Goal: Task Accomplishment & Management: Use online tool/utility

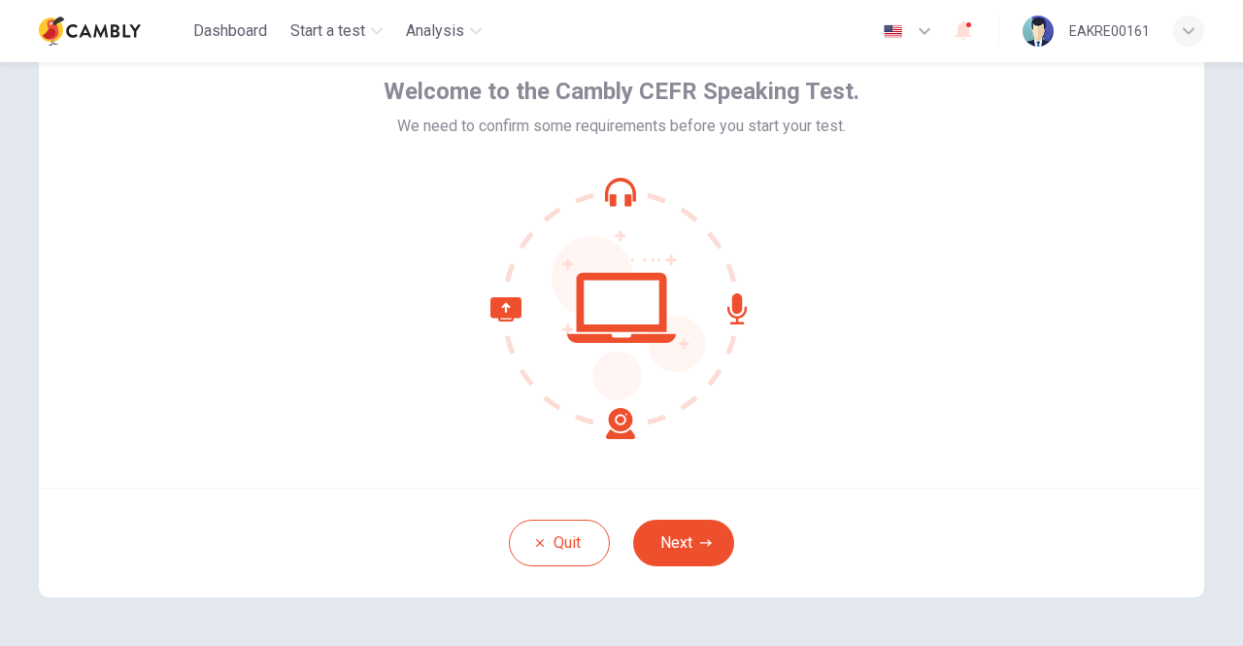
scroll to position [162, 0]
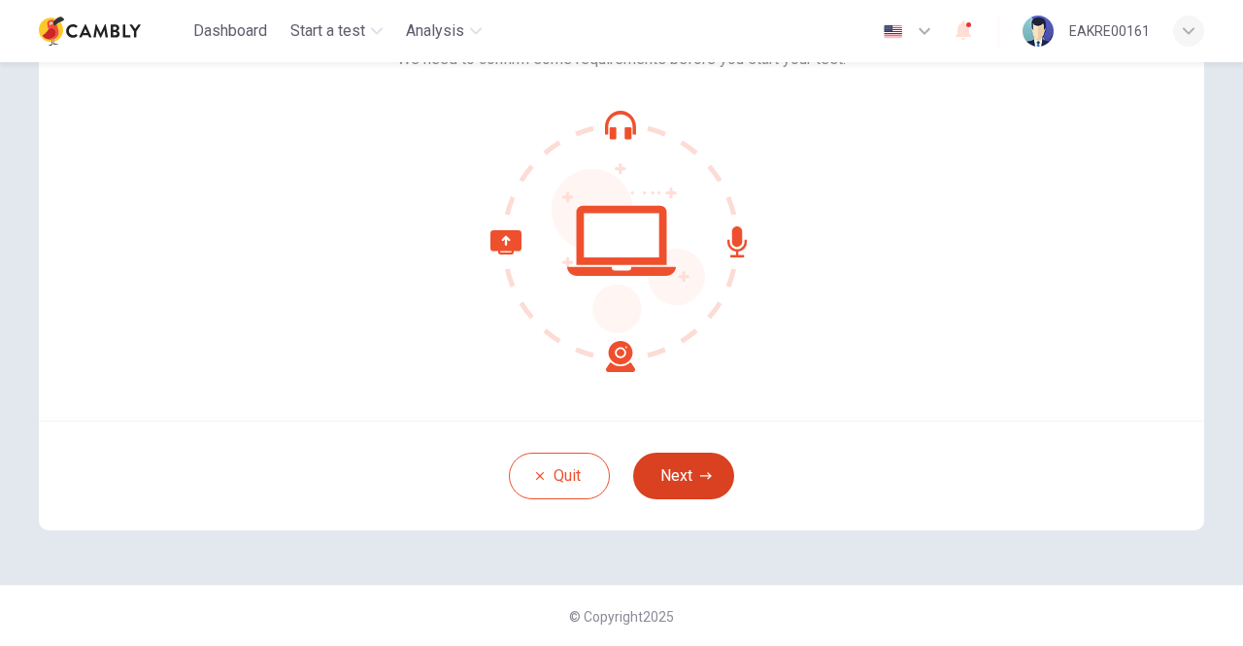
click at [680, 475] on button "Next" at bounding box center [683, 475] width 101 height 47
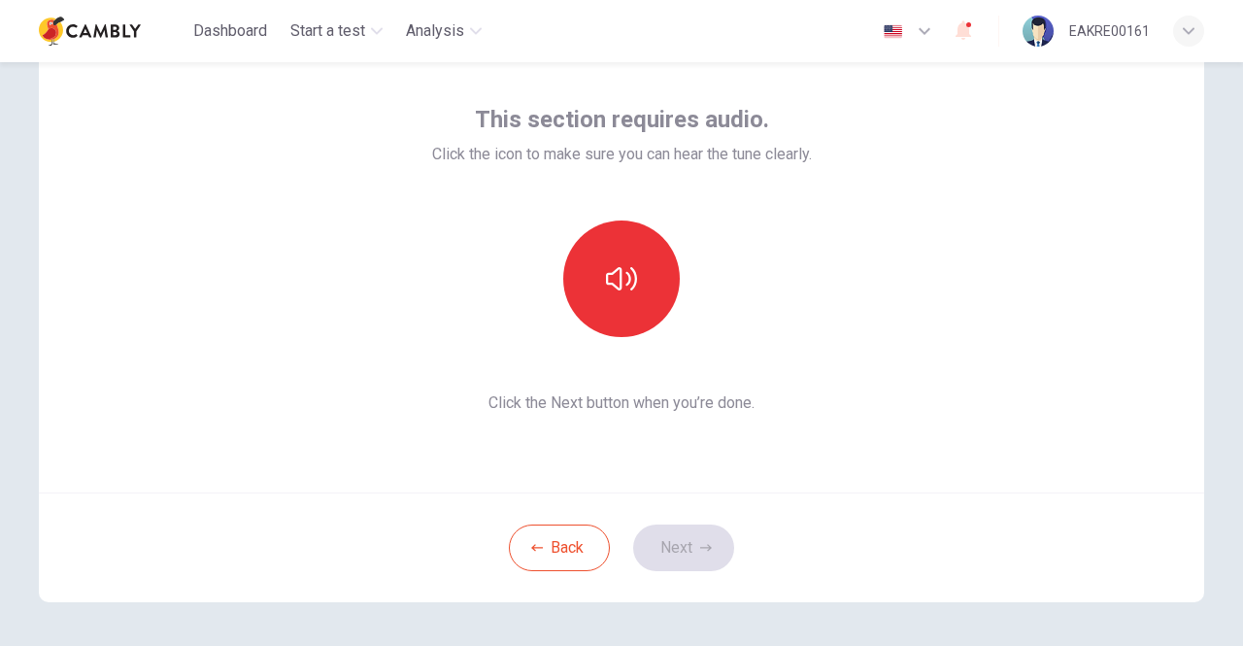
scroll to position [0, 0]
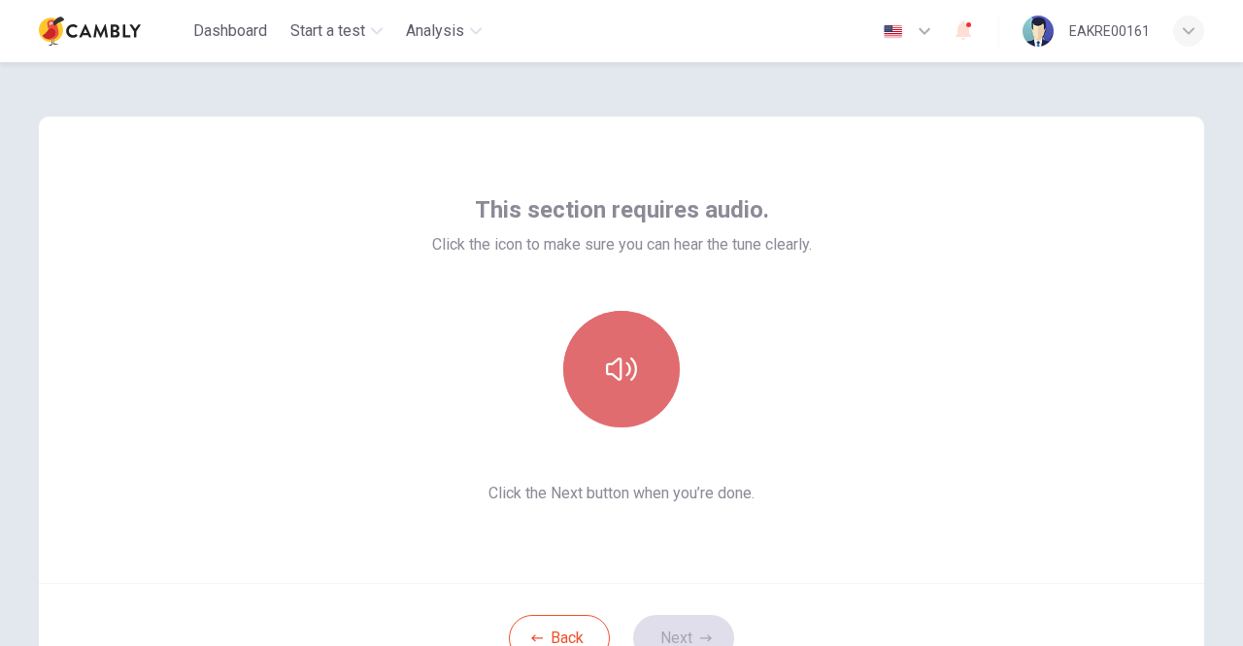
click at [645, 354] on button "button" at bounding box center [621, 369] width 116 height 116
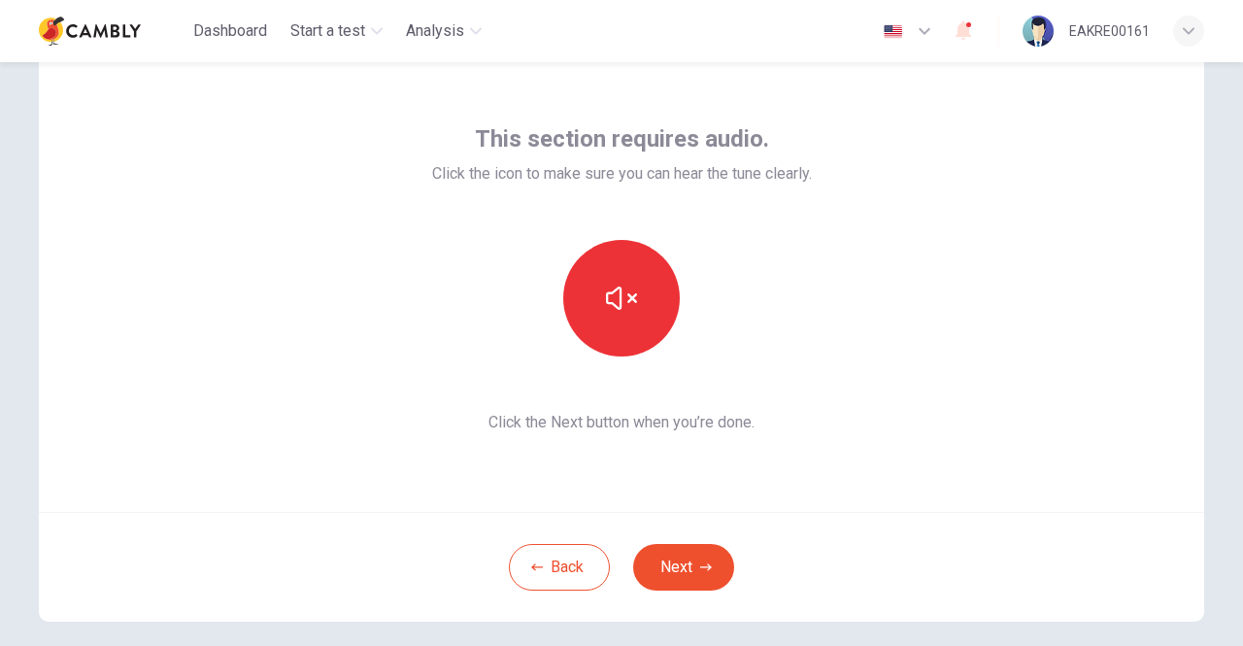
scroll to position [162, 0]
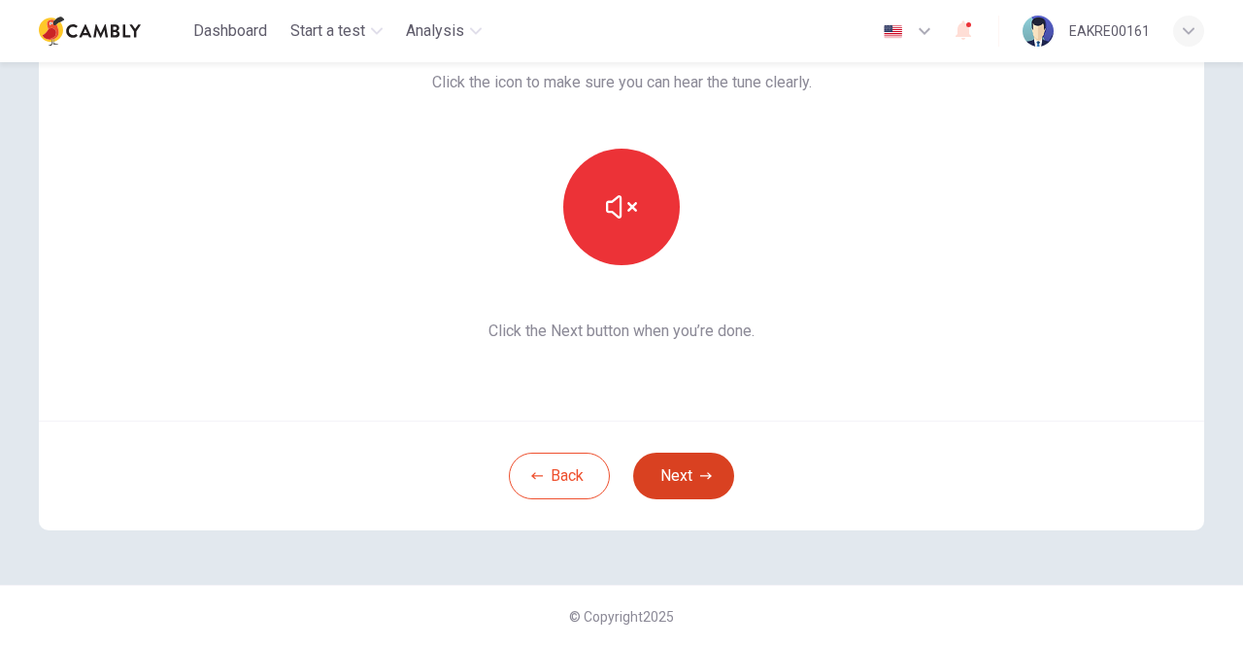
click at [691, 474] on button "Next" at bounding box center [683, 475] width 101 height 47
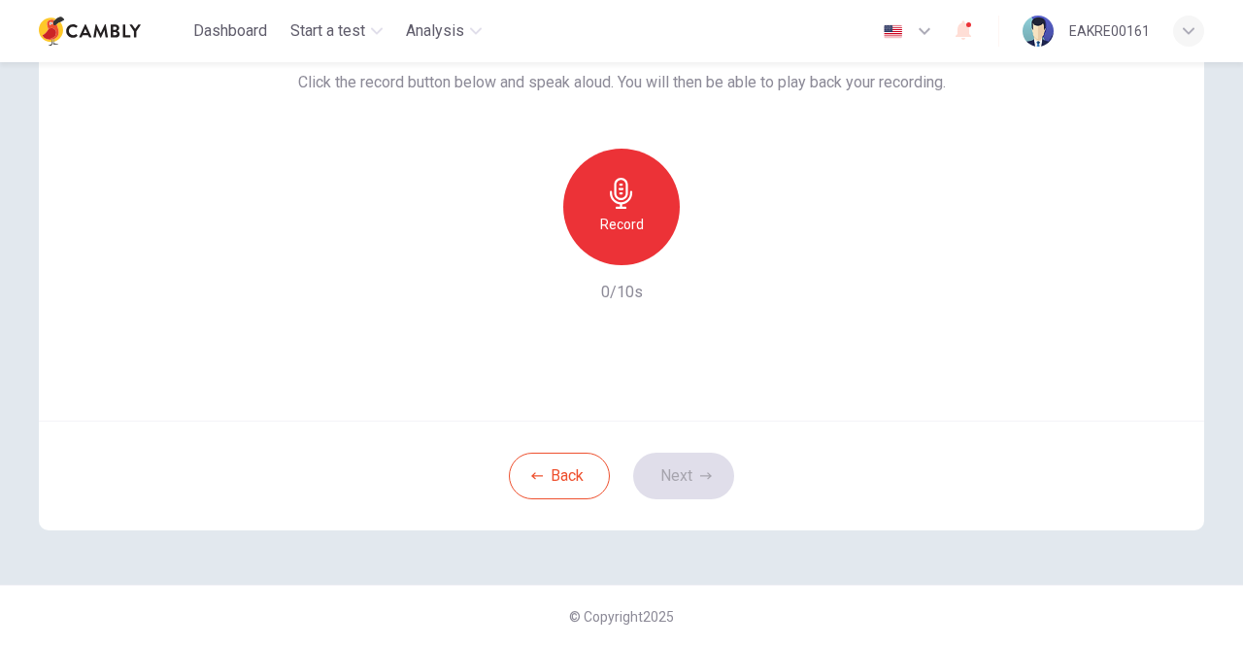
scroll to position [65, 0]
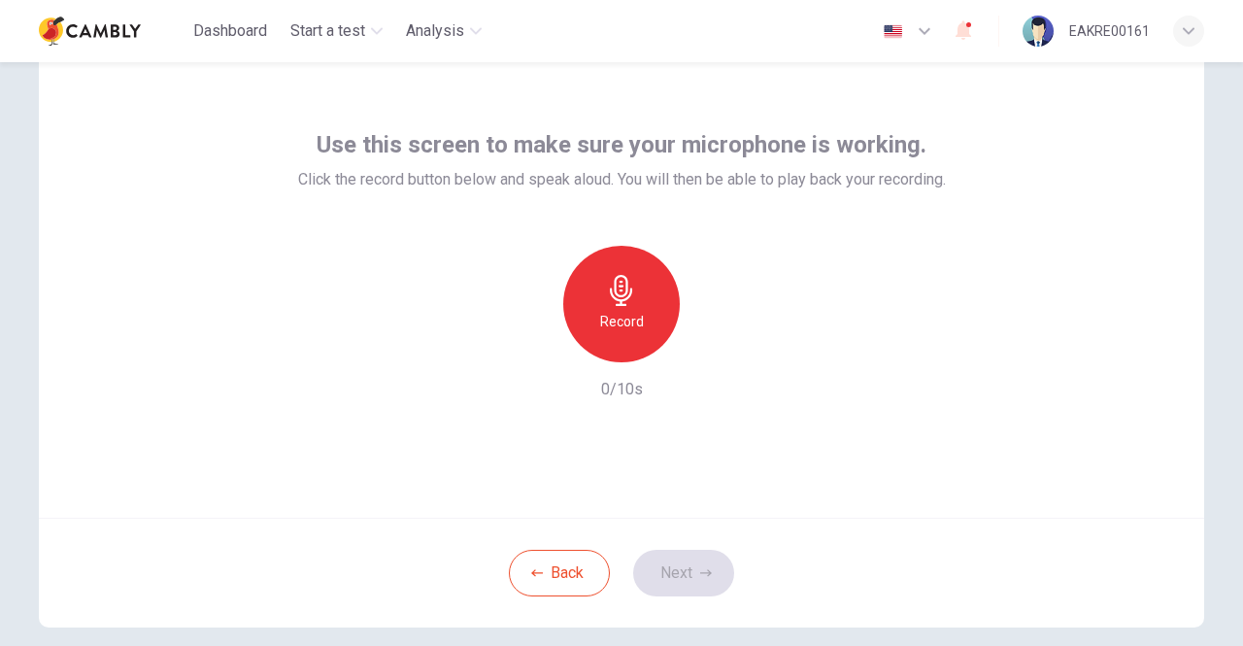
click at [643, 285] on div "Record" at bounding box center [621, 304] width 116 height 116
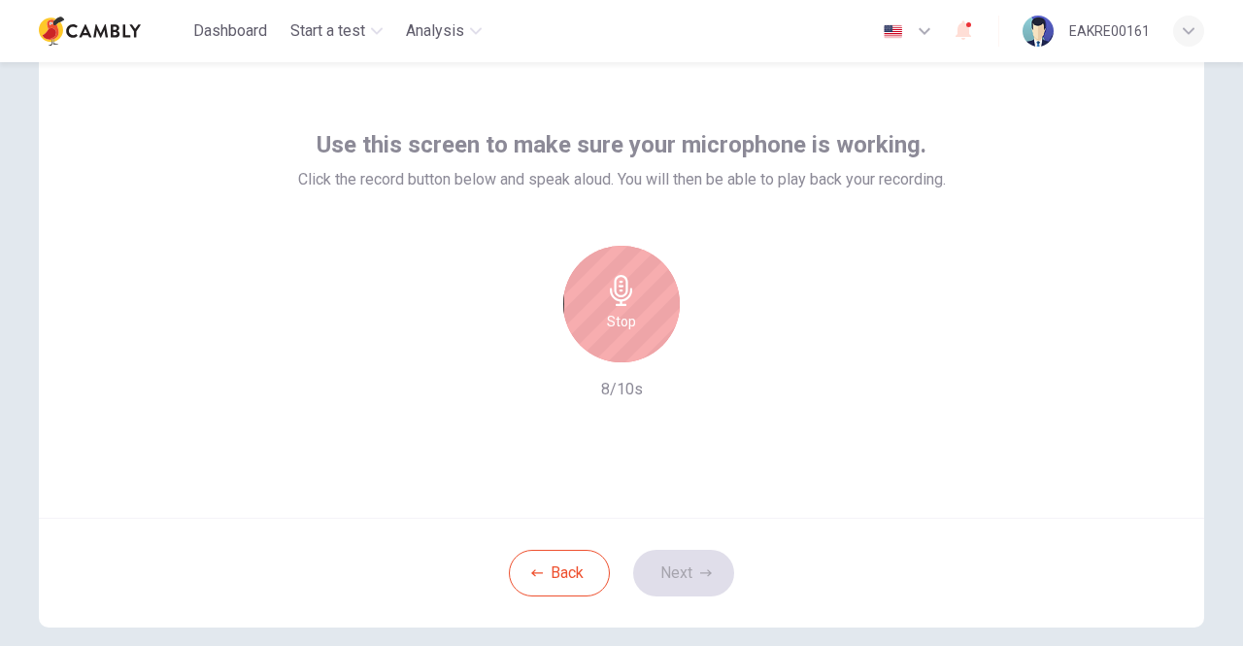
click at [642, 303] on div "Stop" at bounding box center [621, 304] width 116 height 116
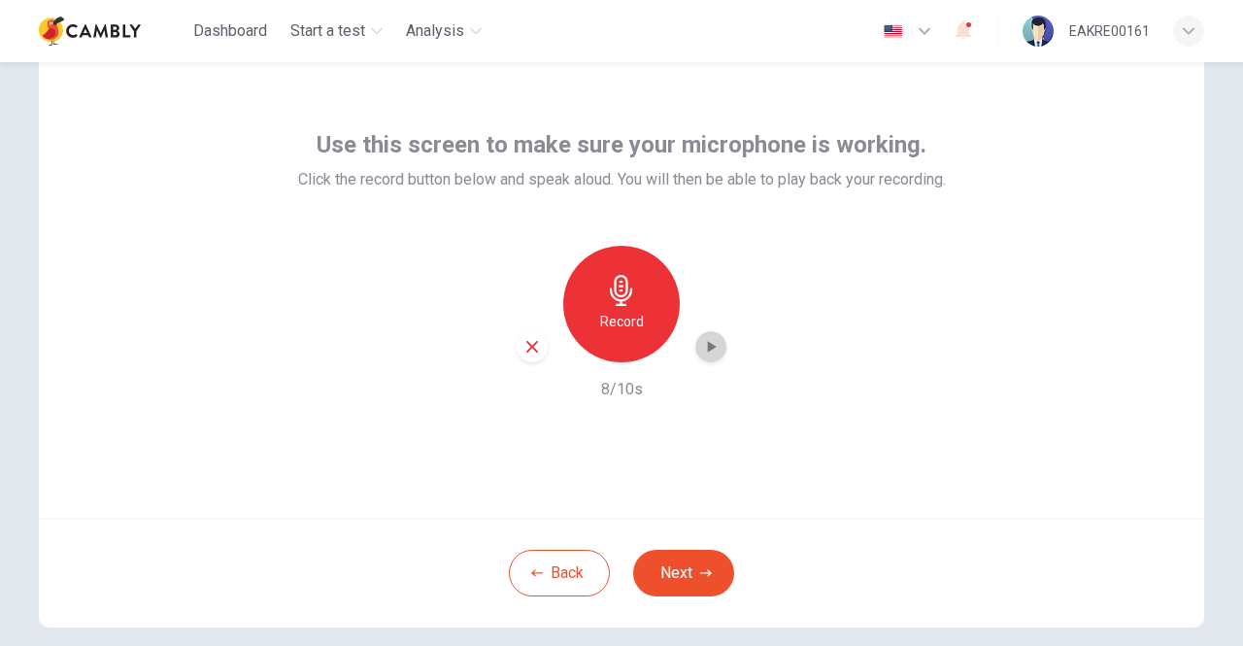
click at [714, 349] on icon "button" at bounding box center [710, 346] width 19 height 19
click at [701, 339] on icon "button" at bounding box center [710, 346] width 19 height 19
click at [613, 311] on h6 "Record" at bounding box center [622, 321] width 44 height 23
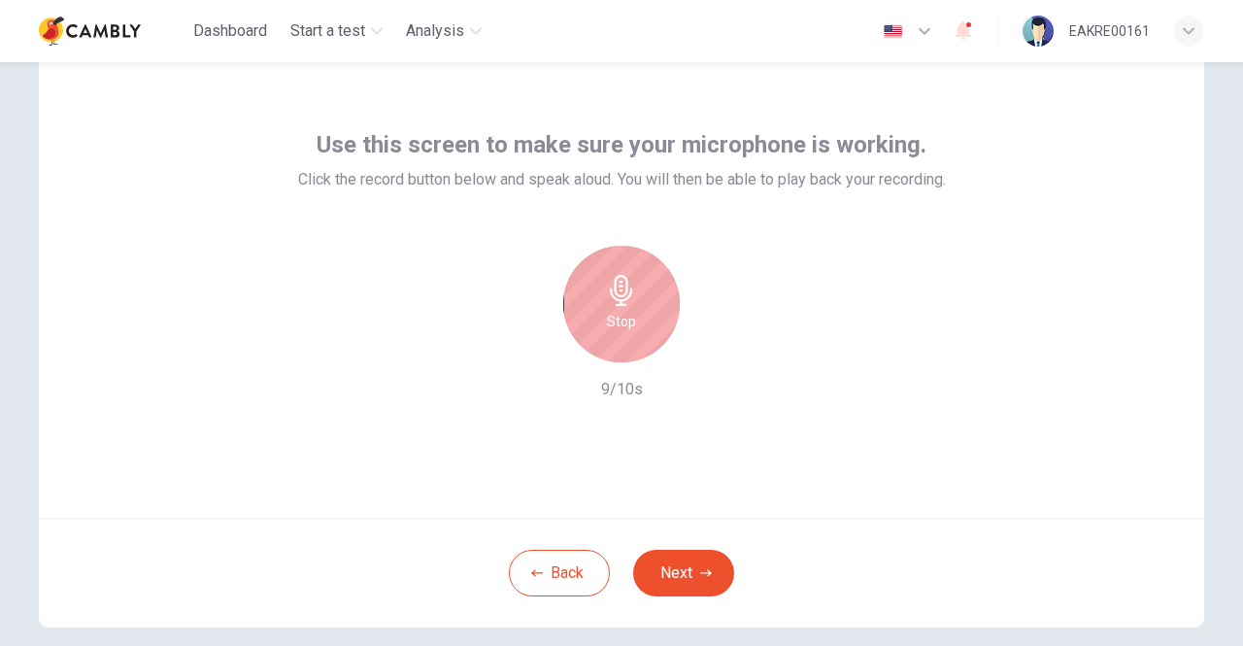
click at [614, 317] on h6 "Stop" at bounding box center [621, 321] width 29 height 23
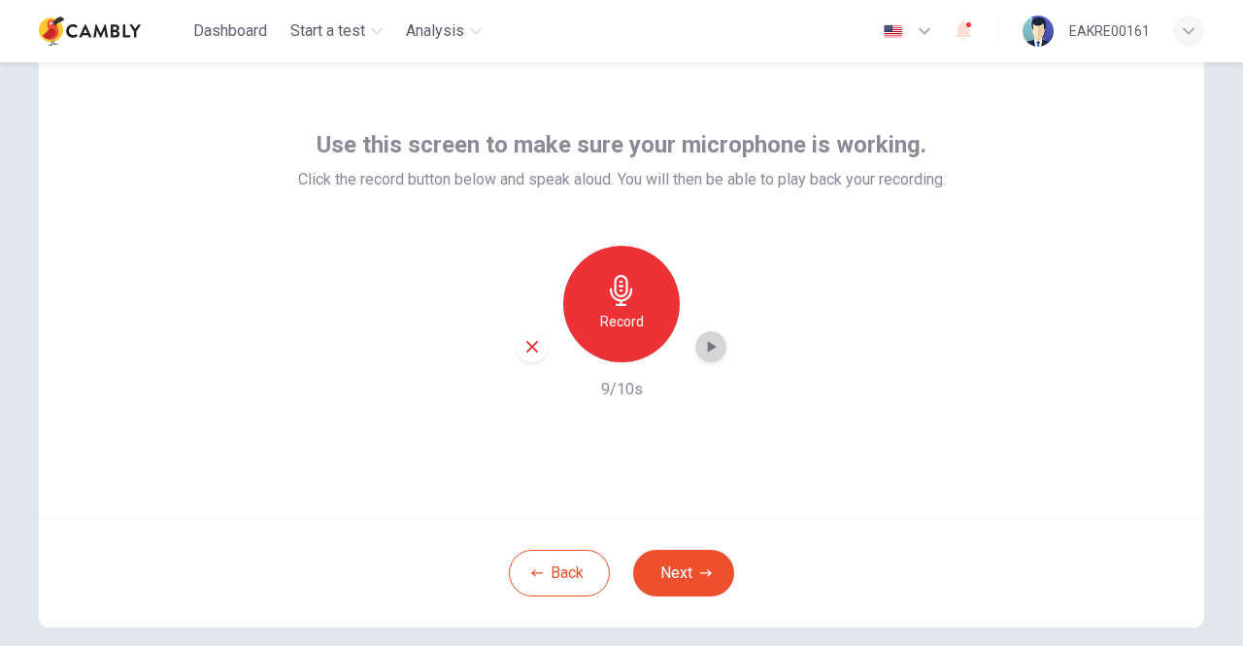
click at [712, 341] on icon "button" at bounding box center [710, 346] width 19 height 19
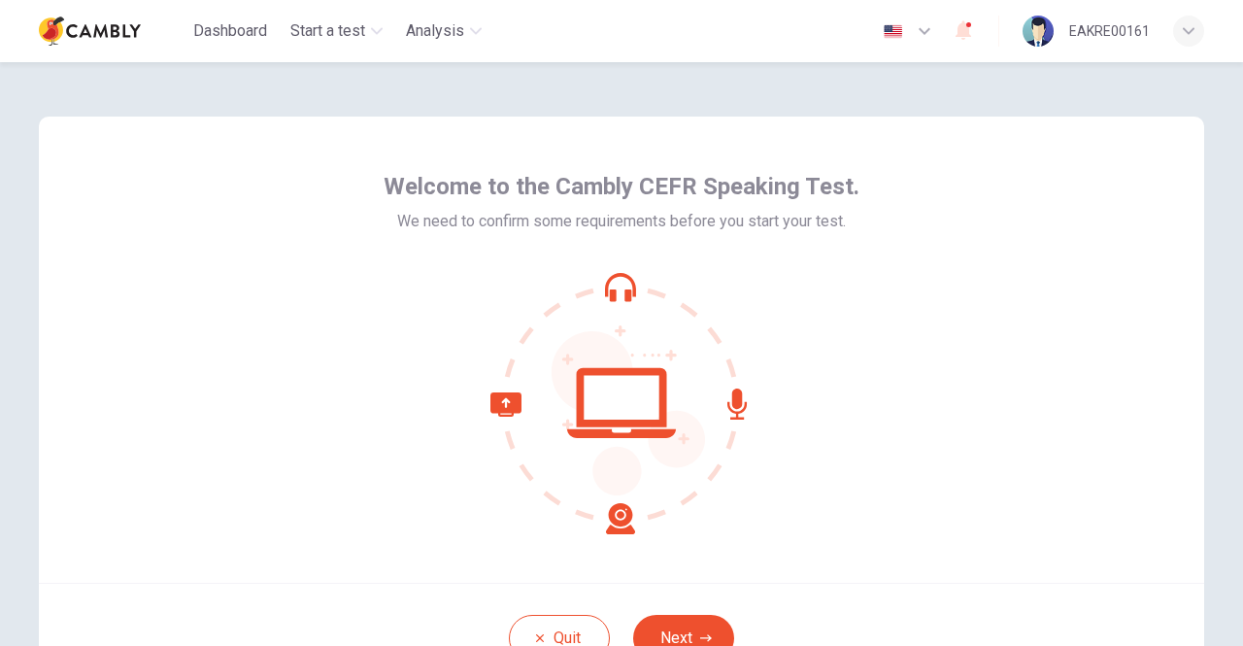
scroll to position [162, 0]
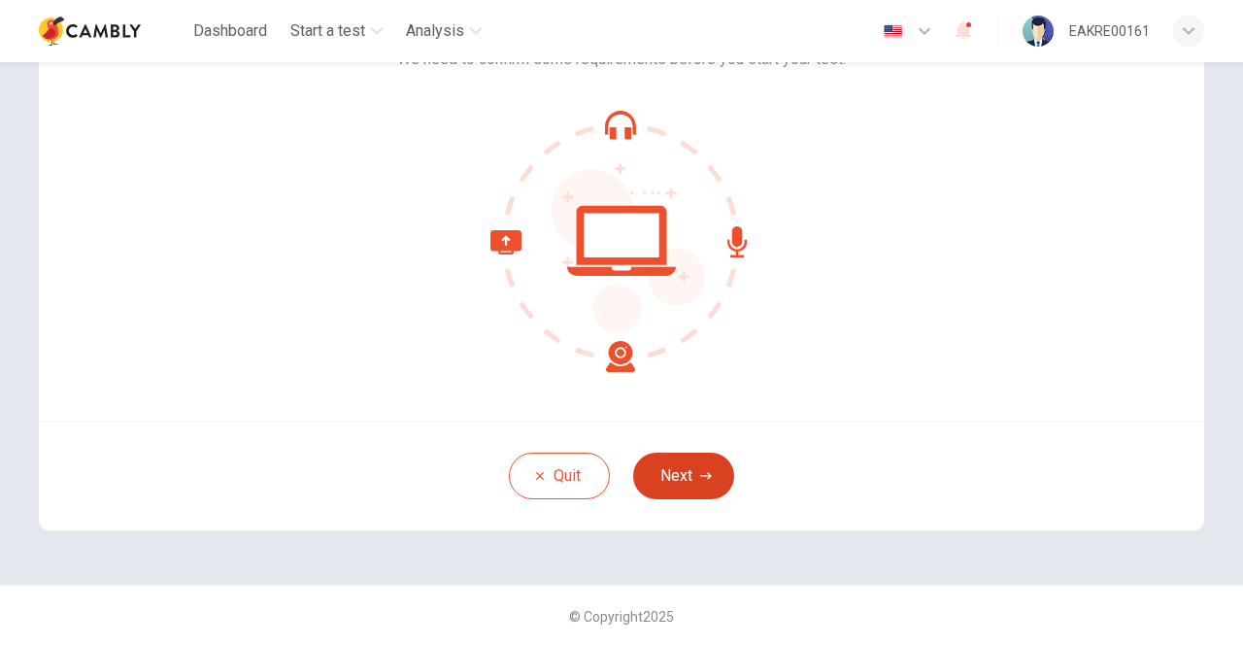
click at [678, 471] on button "Next" at bounding box center [683, 475] width 101 height 47
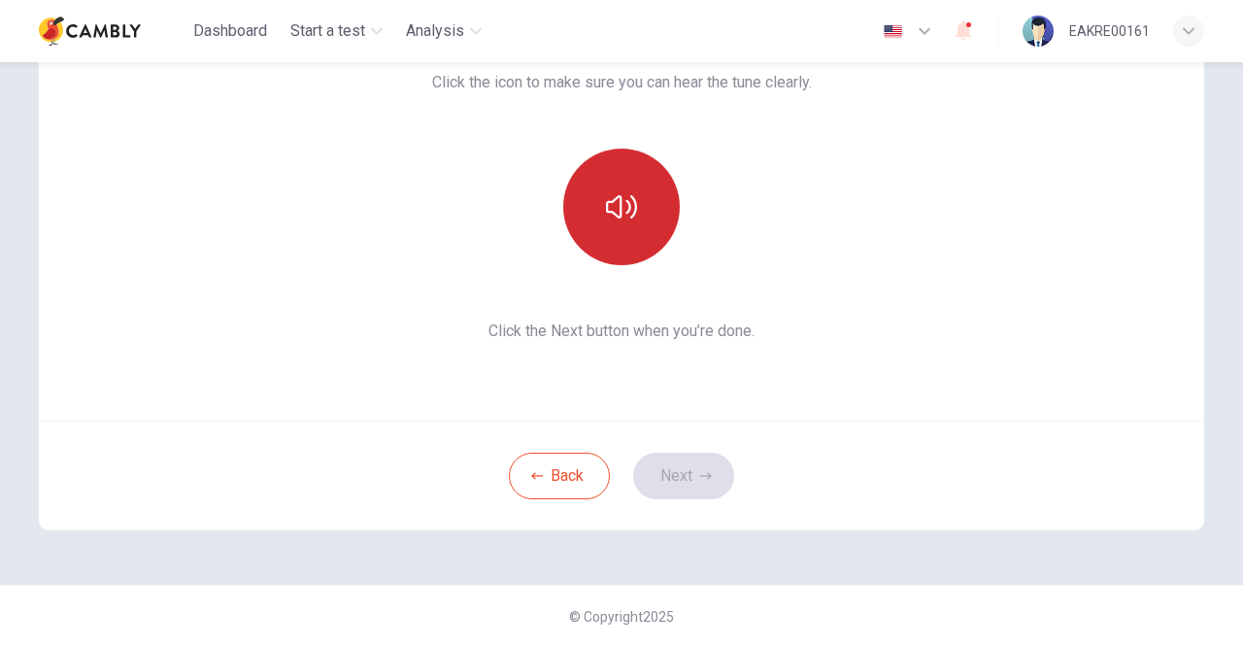
click at [615, 221] on icon "button" at bounding box center [621, 206] width 31 height 31
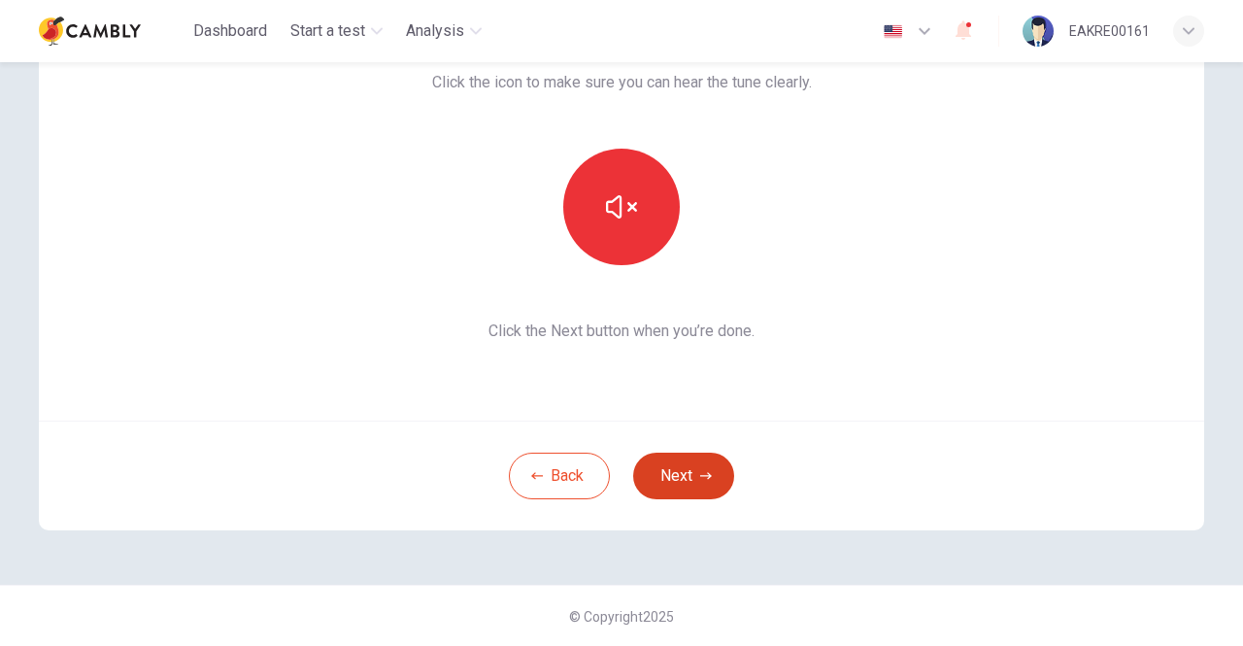
click at [681, 476] on button "Next" at bounding box center [683, 475] width 101 height 47
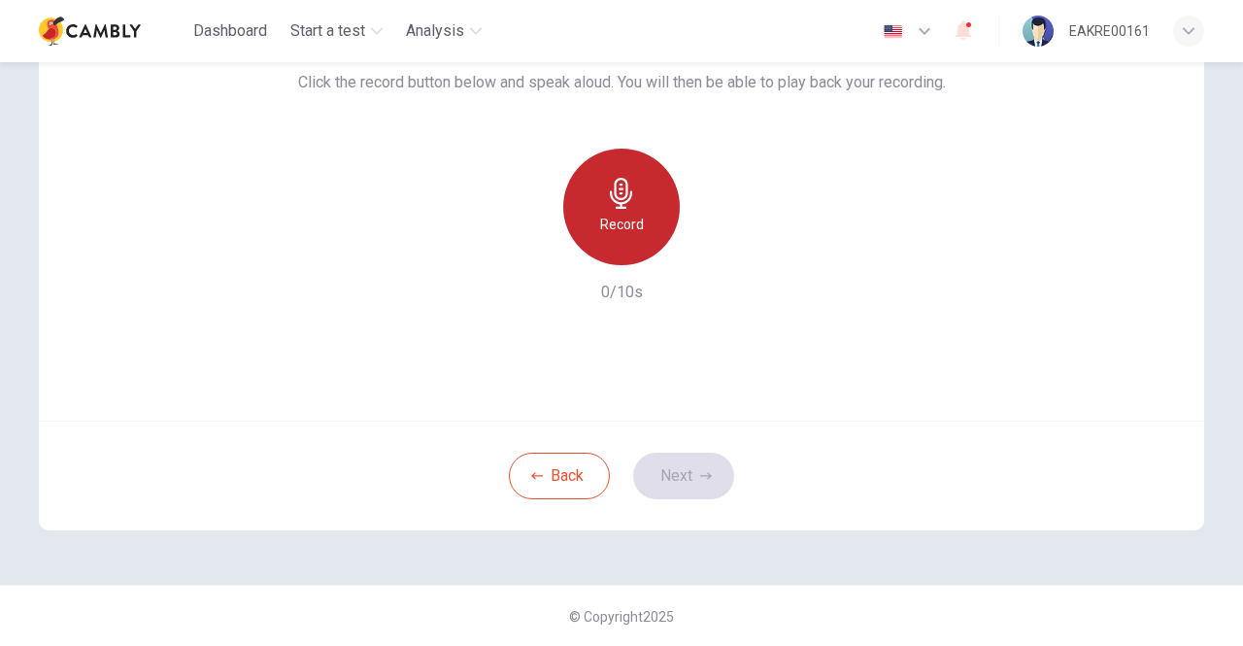
click at [640, 231] on div "Record" at bounding box center [621, 207] width 116 height 116
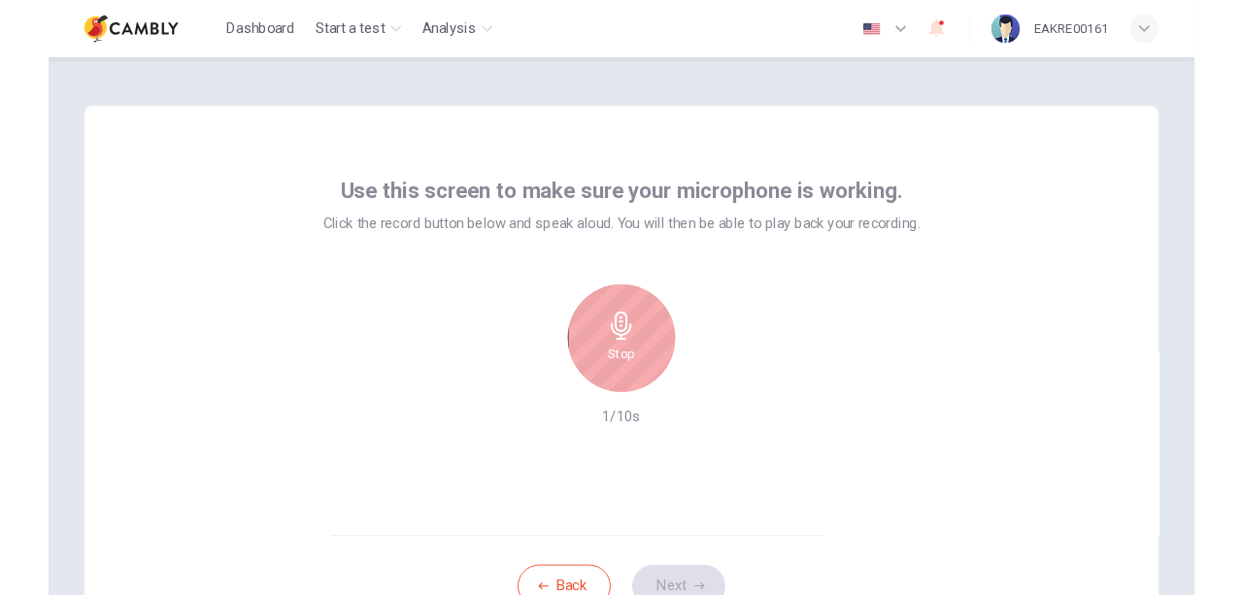
scroll to position [0, 0]
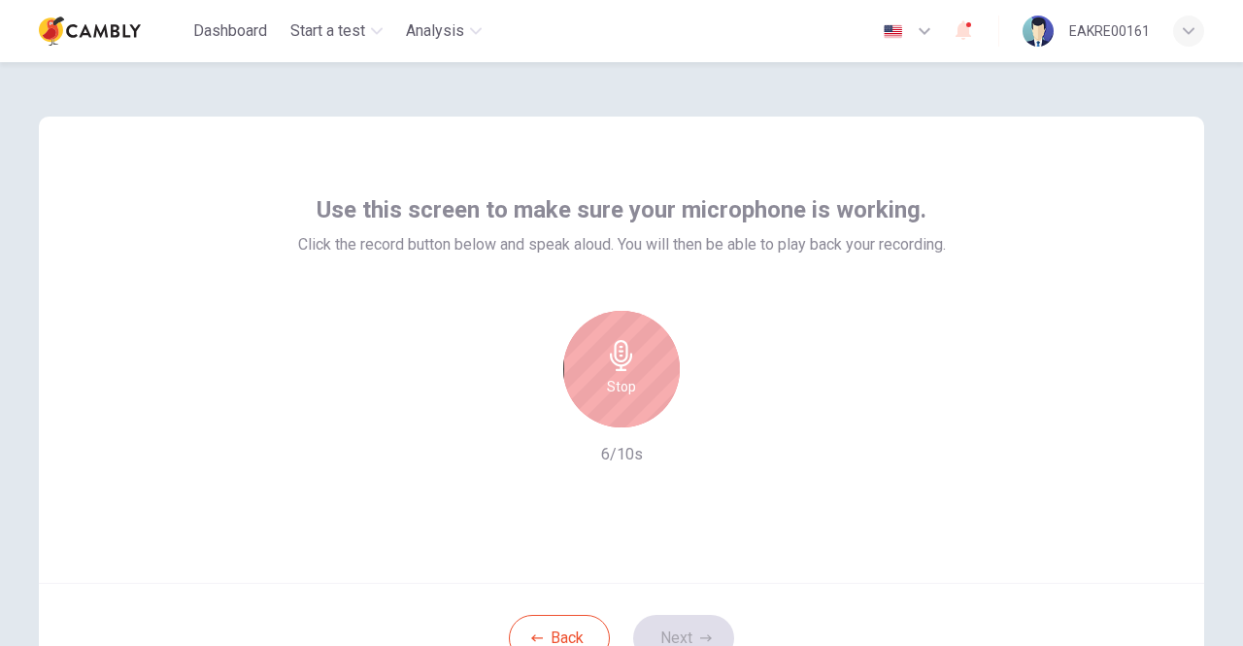
click at [610, 356] on icon "button" at bounding box center [621, 355] width 22 height 31
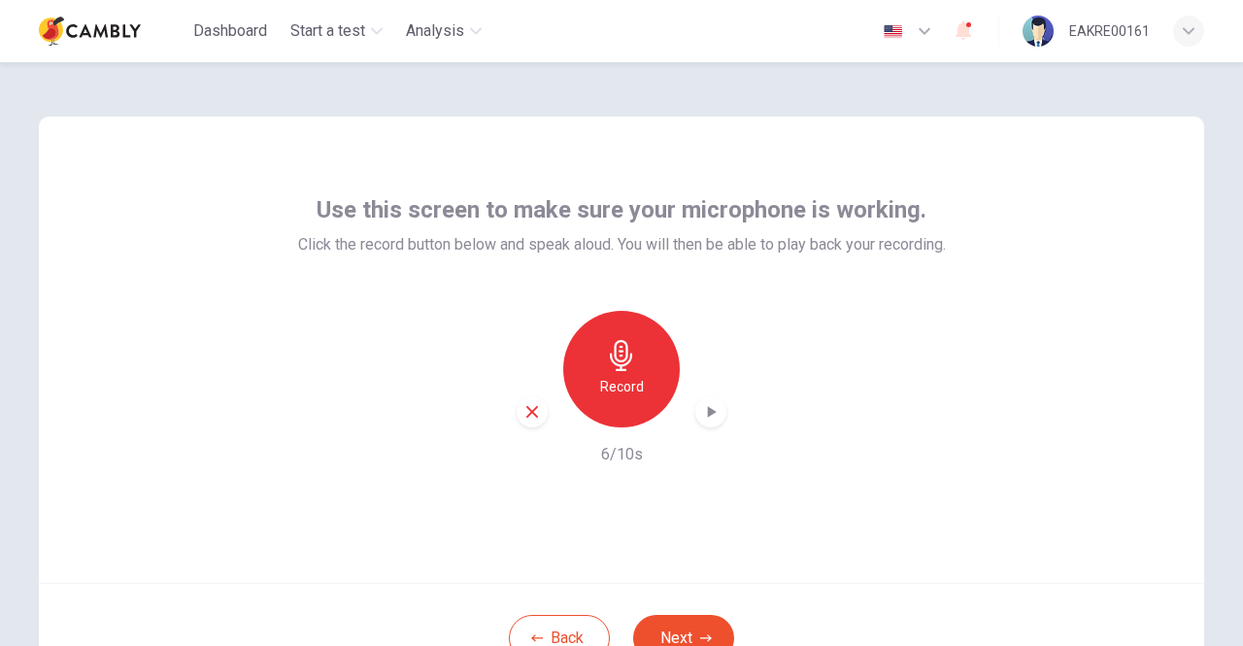
click at [708, 414] on icon "button" at bounding box center [712, 412] width 9 height 12
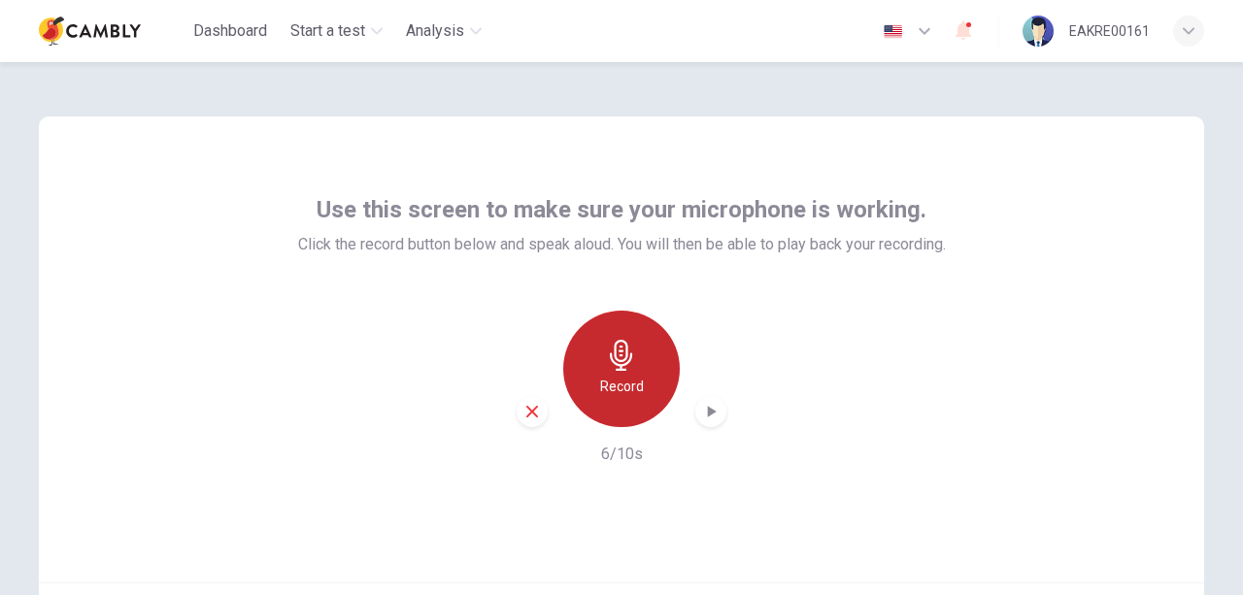
click at [605, 373] on div "Record" at bounding box center [621, 369] width 116 height 116
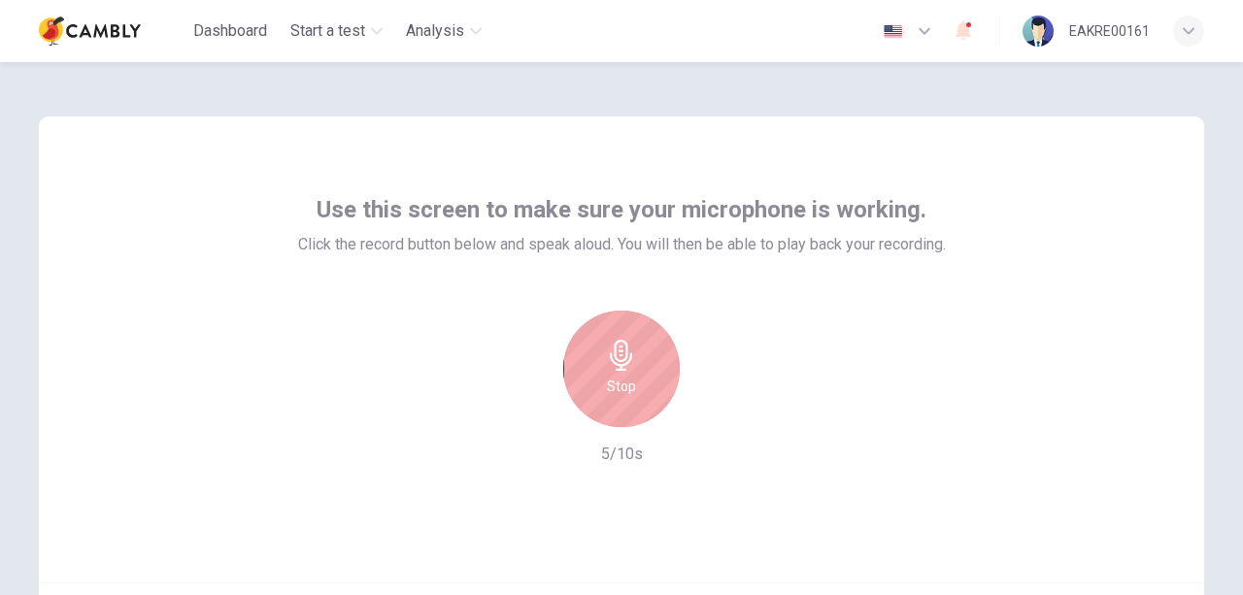
click at [651, 382] on div "Stop" at bounding box center [621, 369] width 116 height 116
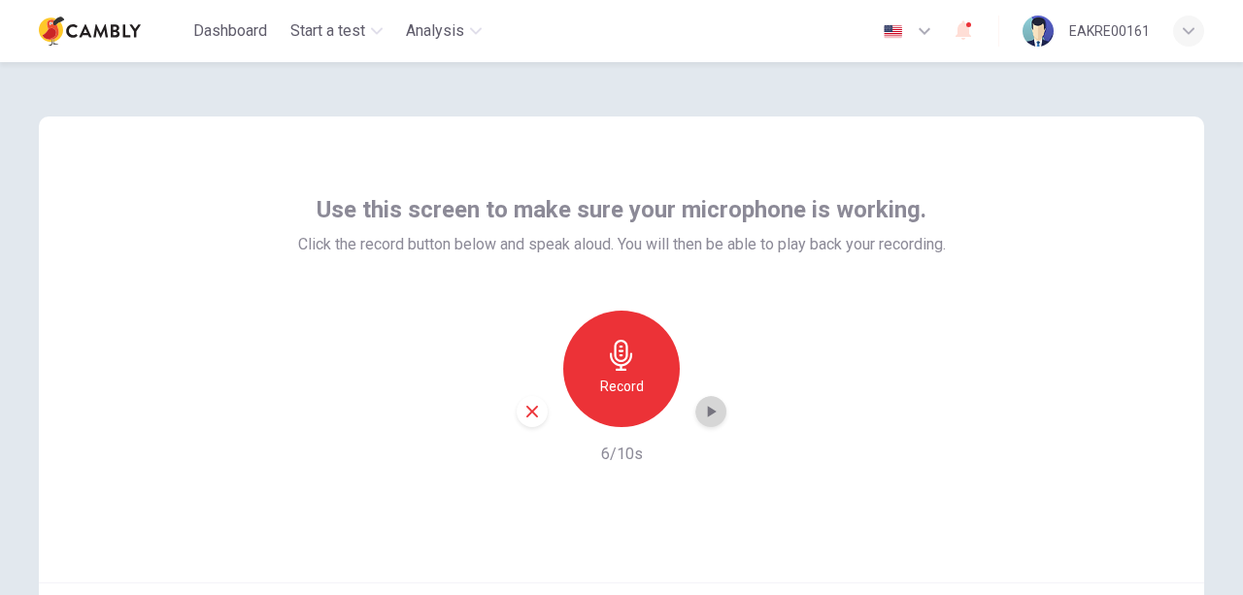
click at [709, 418] on icon "button" at bounding box center [710, 411] width 19 height 19
click at [777, 326] on div "Record 6/10s" at bounding box center [622, 388] width 648 height 155
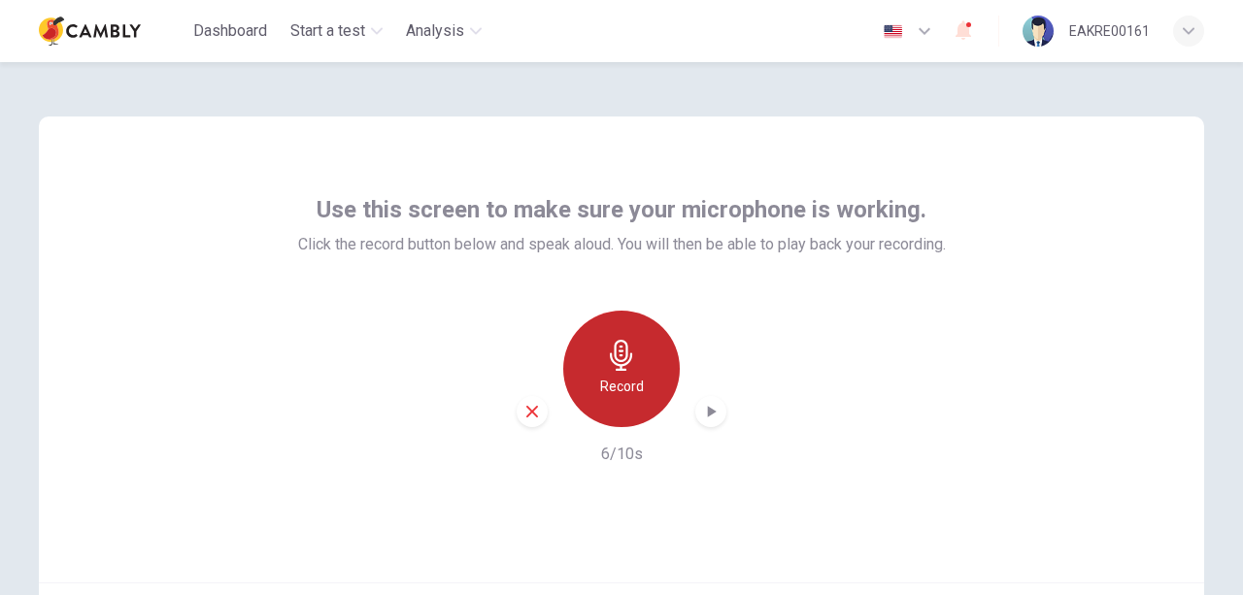
click at [637, 368] on div "Record" at bounding box center [621, 369] width 116 height 116
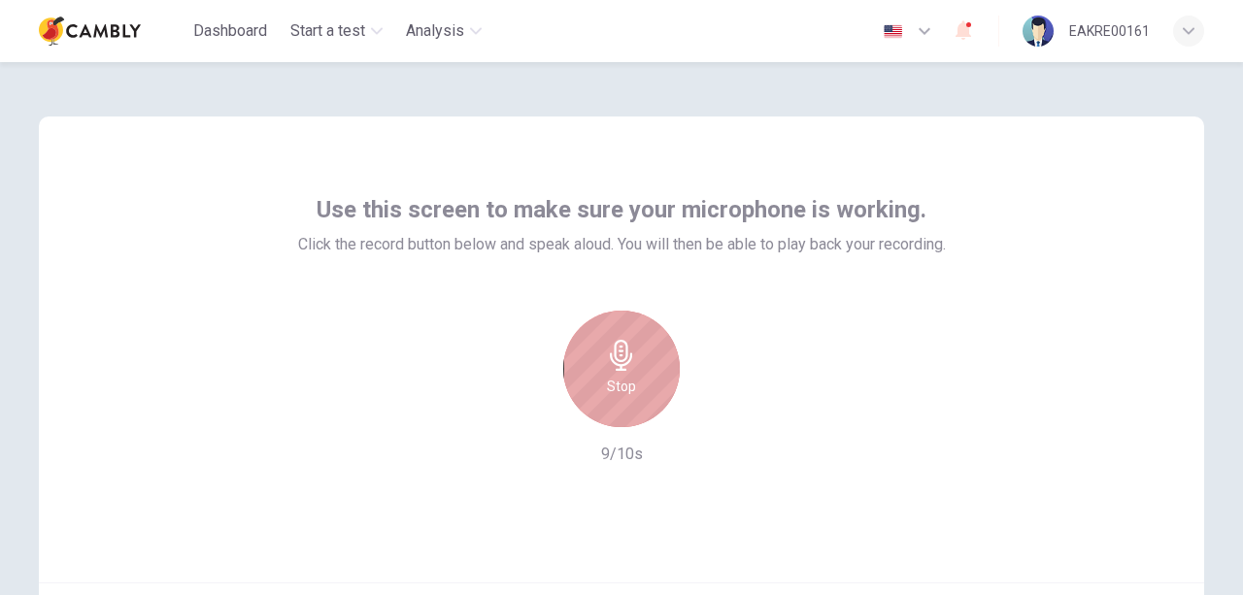
click at [643, 372] on div "Stop" at bounding box center [621, 369] width 116 height 116
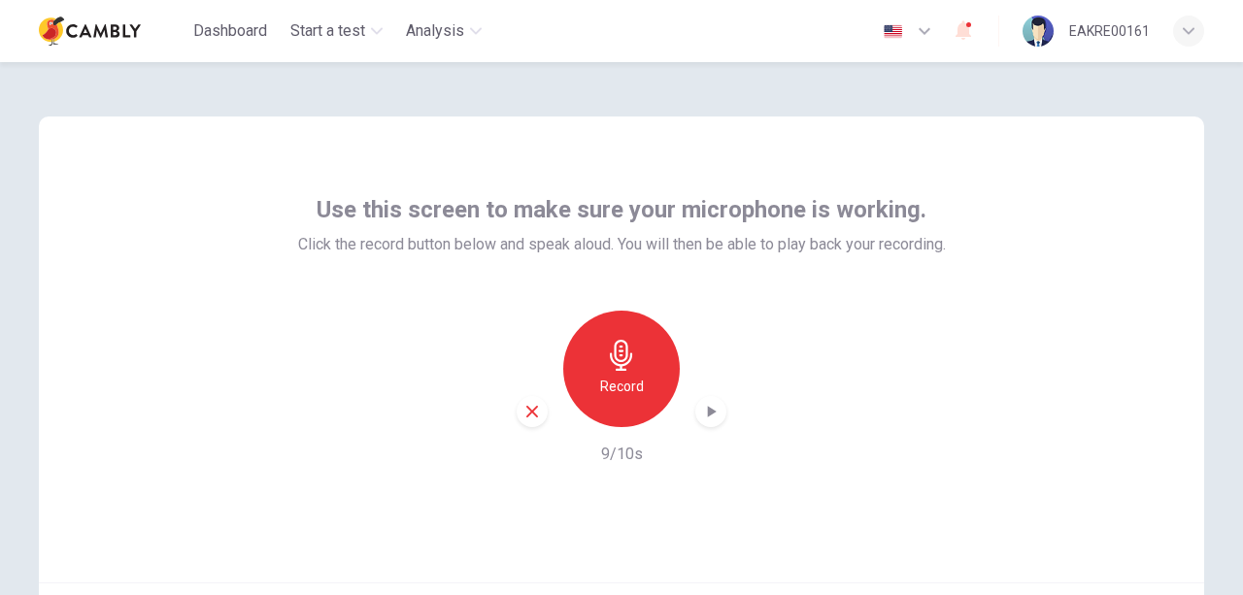
scroll to position [213, 0]
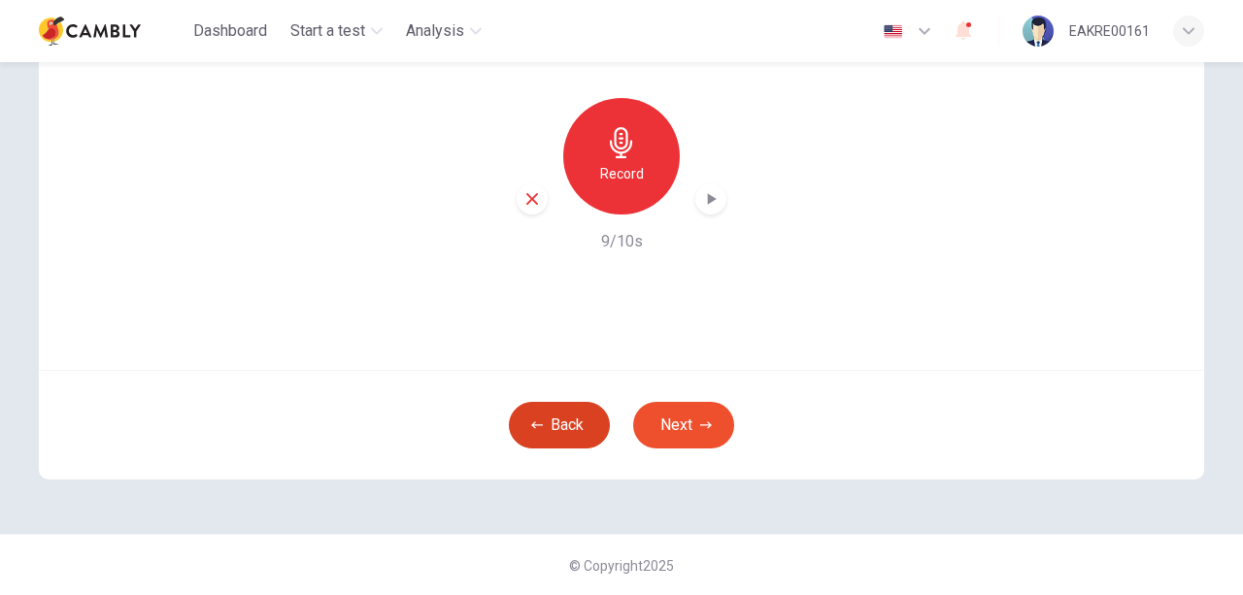
click at [568, 417] on button "Back" at bounding box center [559, 425] width 101 height 47
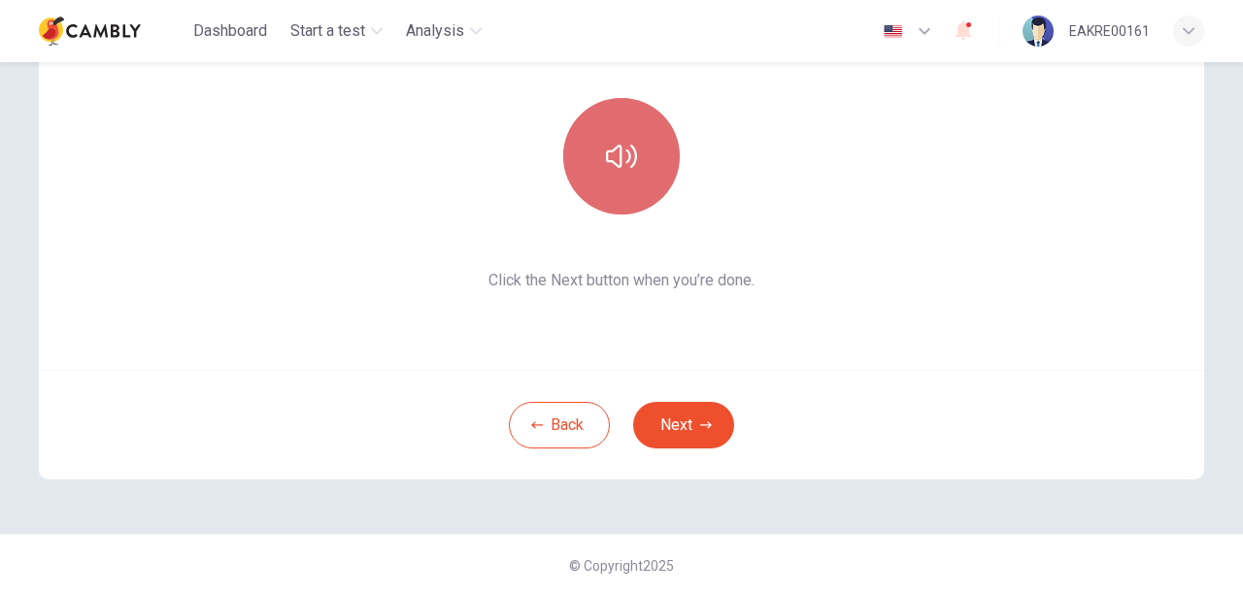
click at [619, 174] on button "button" at bounding box center [621, 156] width 116 height 116
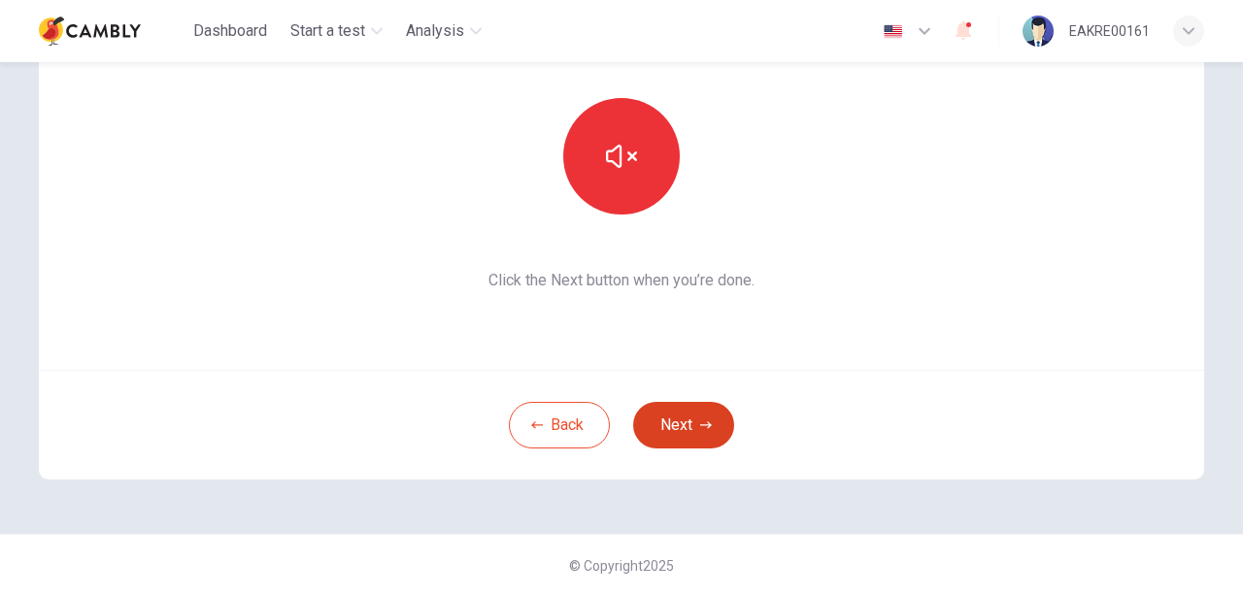
click at [711, 431] on button "Next" at bounding box center [683, 425] width 101 height 47
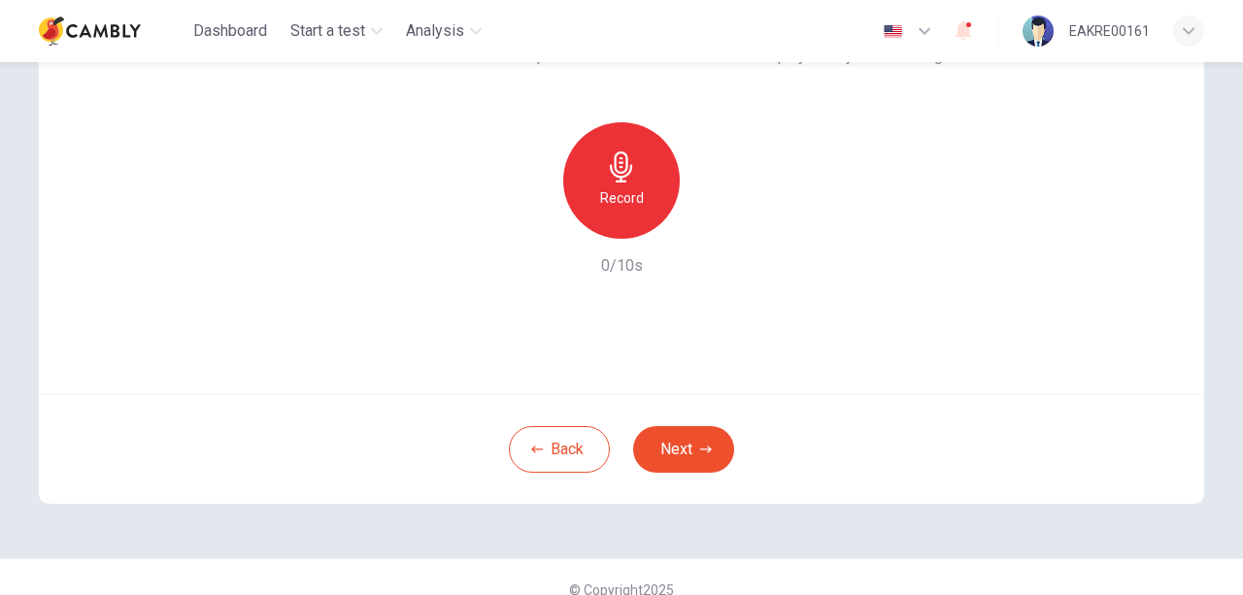
scroll to position [194, 0]
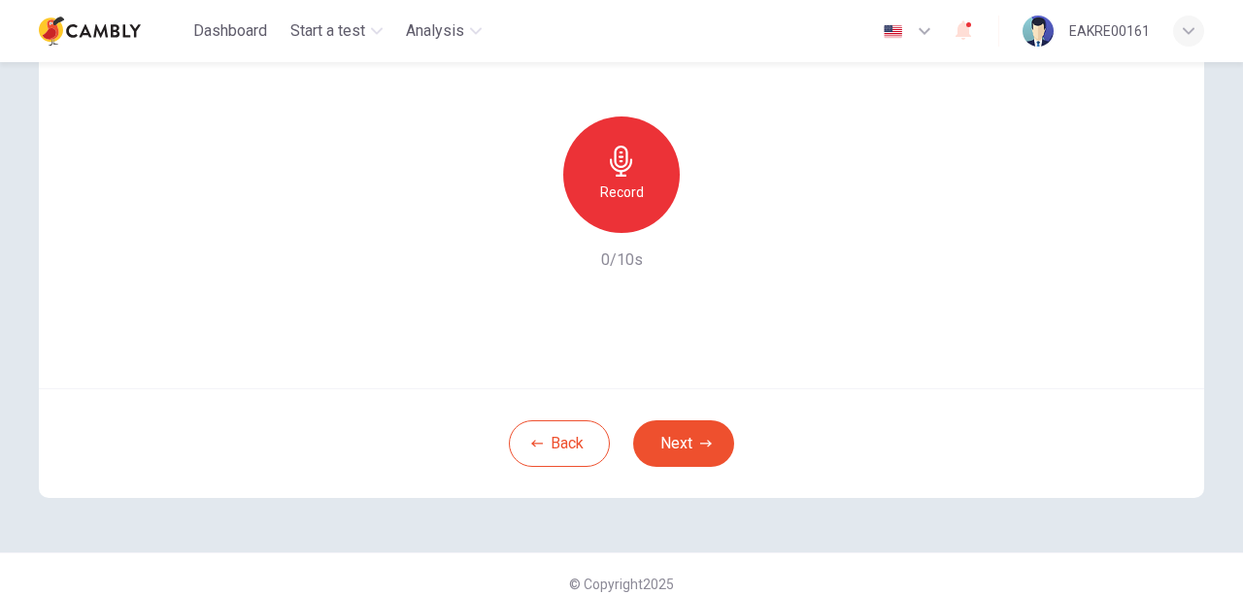
click at [606, 174] on icon "button" at bounding box center [621, 161] width 31 height 31
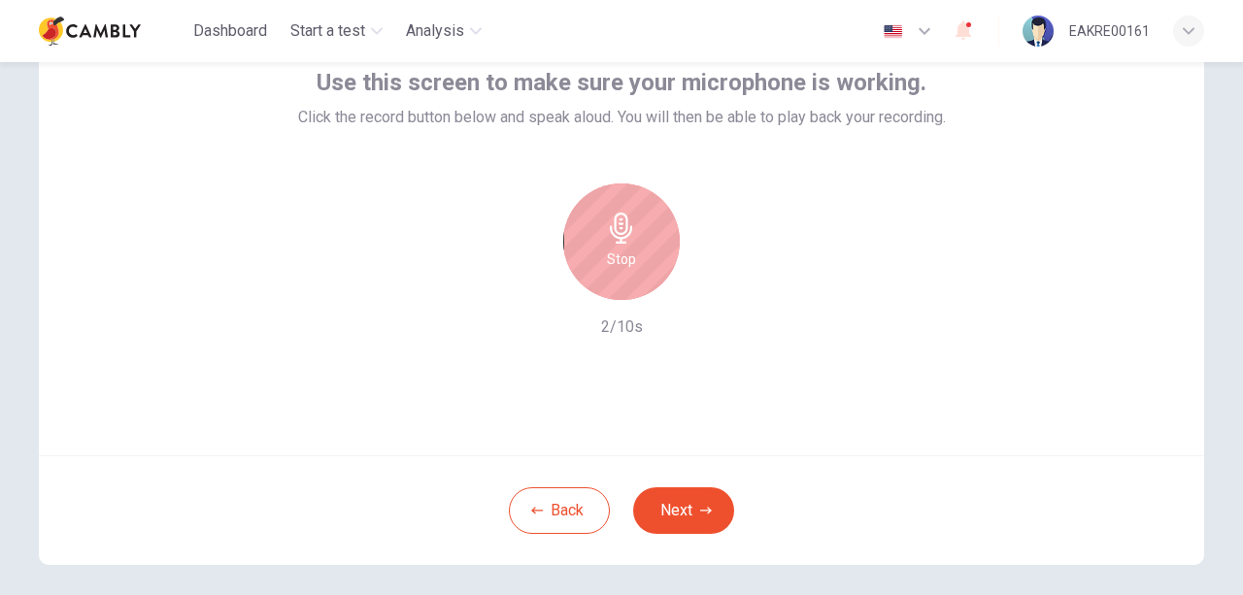
scroll to position [97, 0]
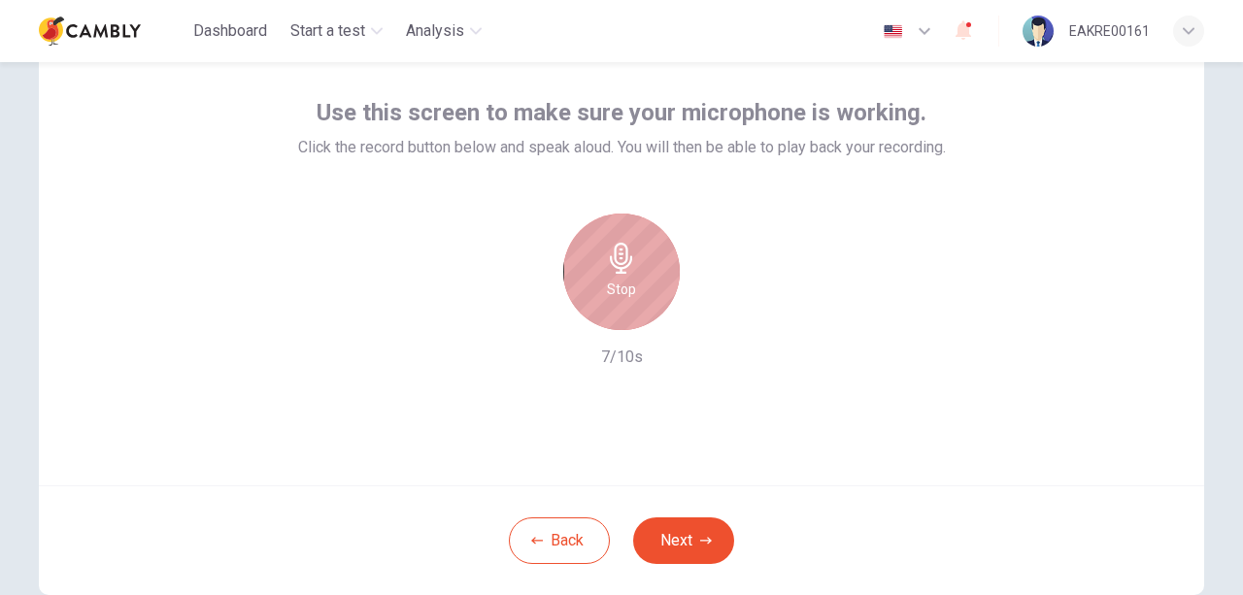
click at [646, 300] on div "Stop" at bounding box center [621, 272] width 116 height 116
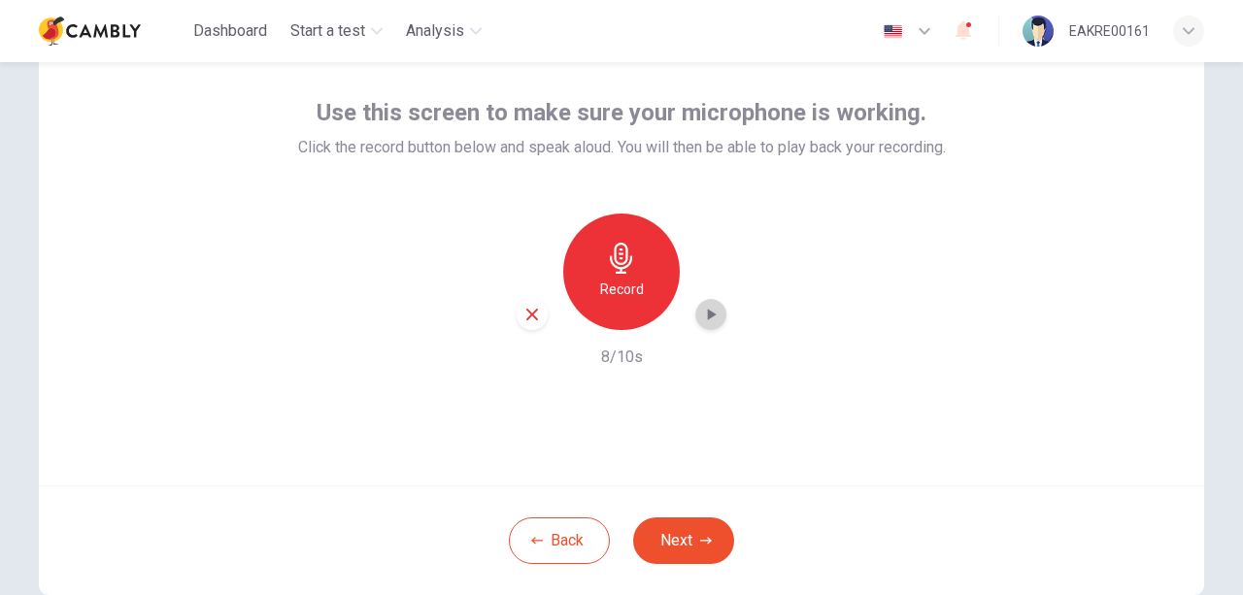
click at [695, 319] on div "button" at bounding box center [710, 314] width 31 height 31
click at [696, 378] on div "Use this screen to make sure your microphone is working. Click the record butto…" at bounding box center [621, 252] width 1165 height 466
click at [614, 267] on icon "button" at bounding box center [621, 258] width 22 height 31
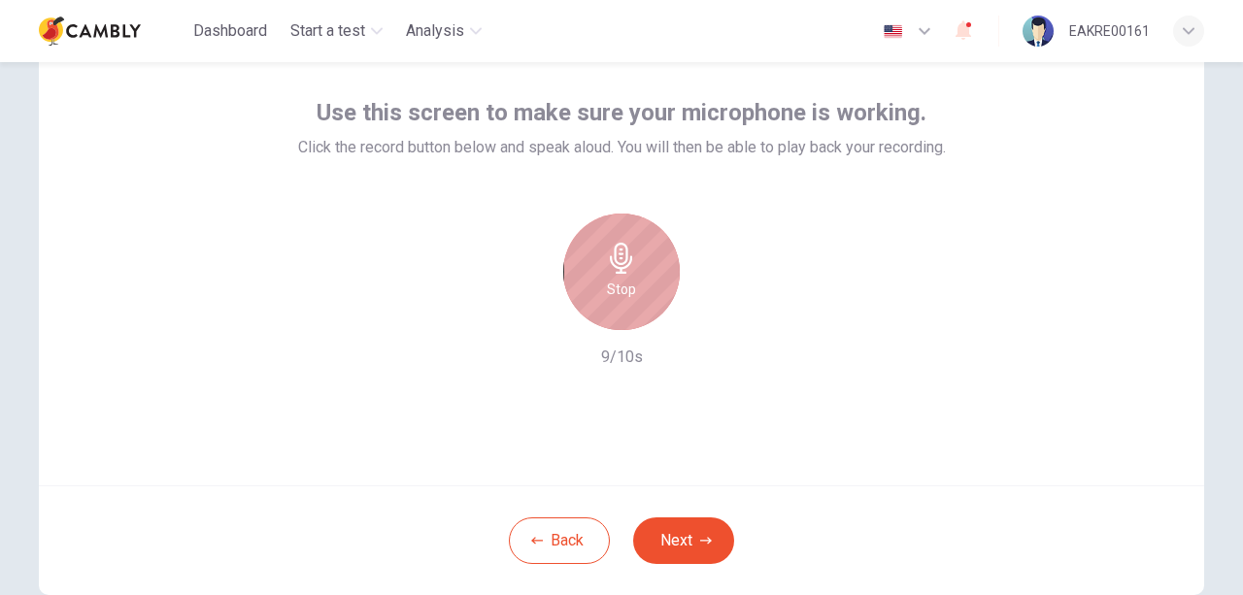
click at [637, 316] on div "Stop" at bounding box center [621, 272] width 116 height 116
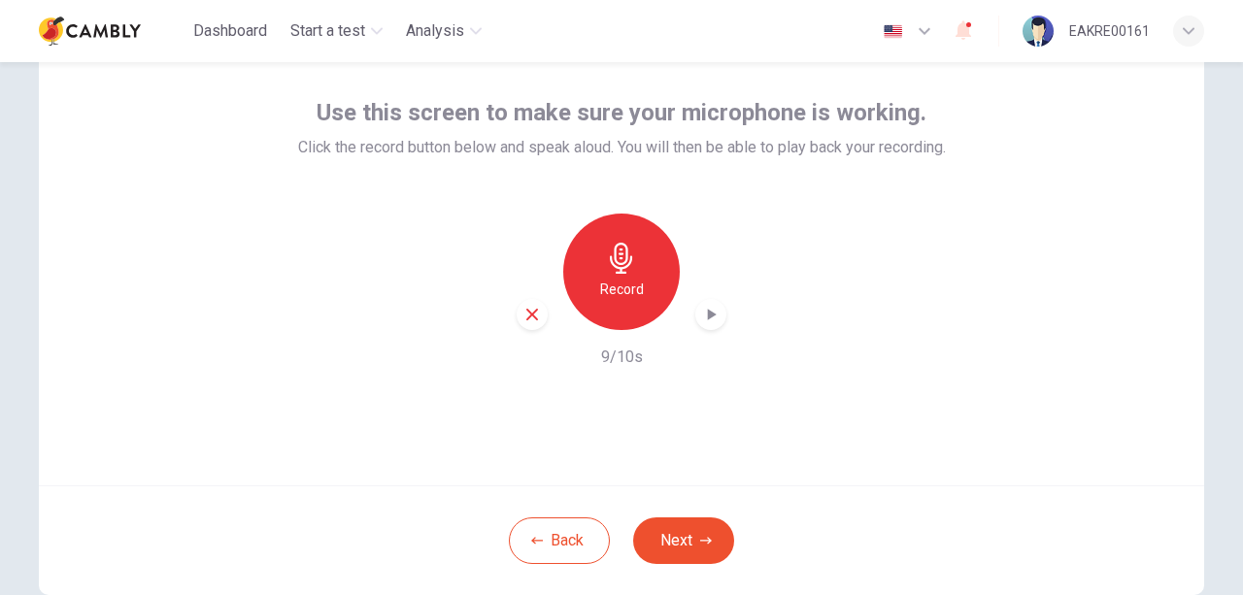
click at [708, 312] on icon "button" at bounding box center [712, 315] width 9 height 12
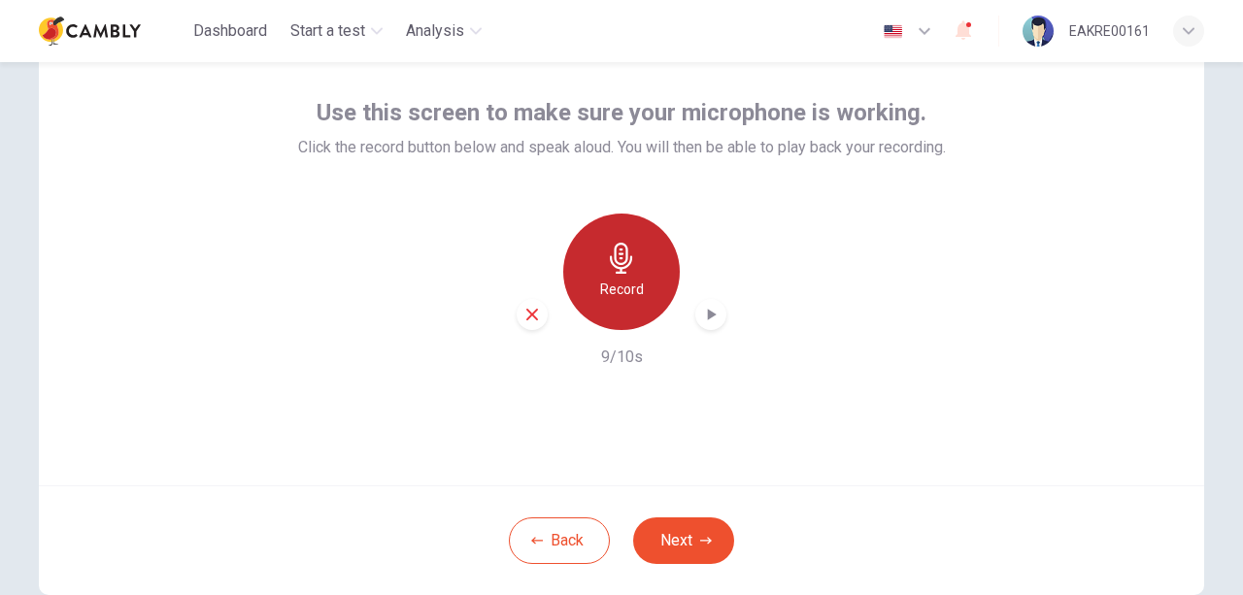
click at [641, 291] on div "Record" at bounding box center [621, 272] width 116 height 116
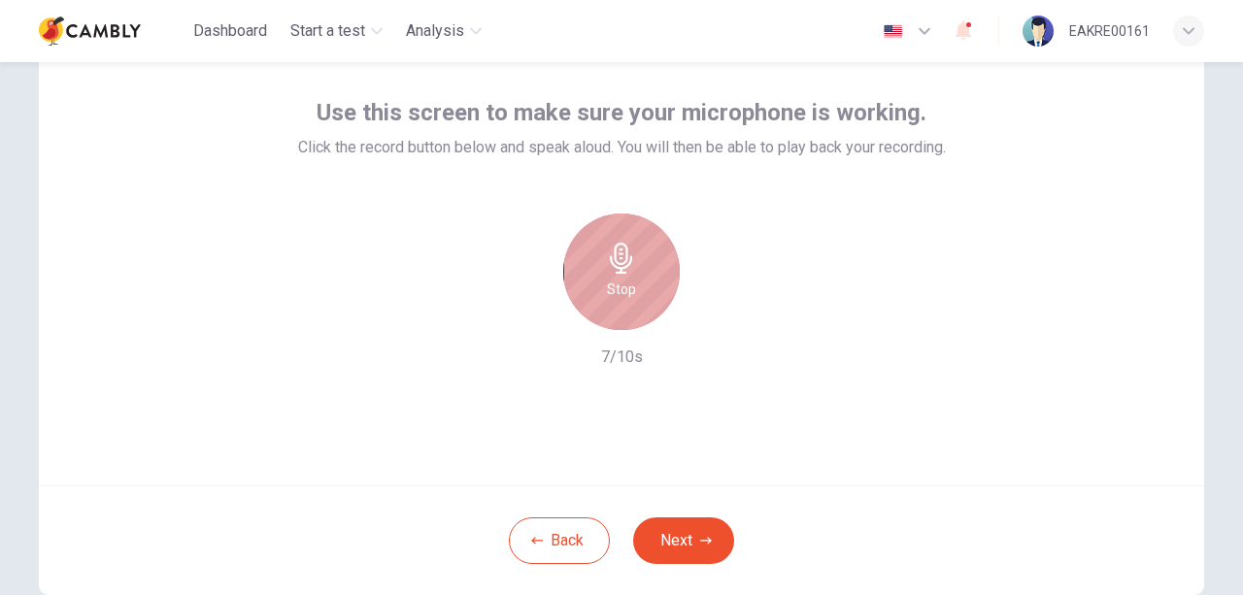
click at [610, 314] on div "Stop" at bounding box center [621, 272] width 116 height 116
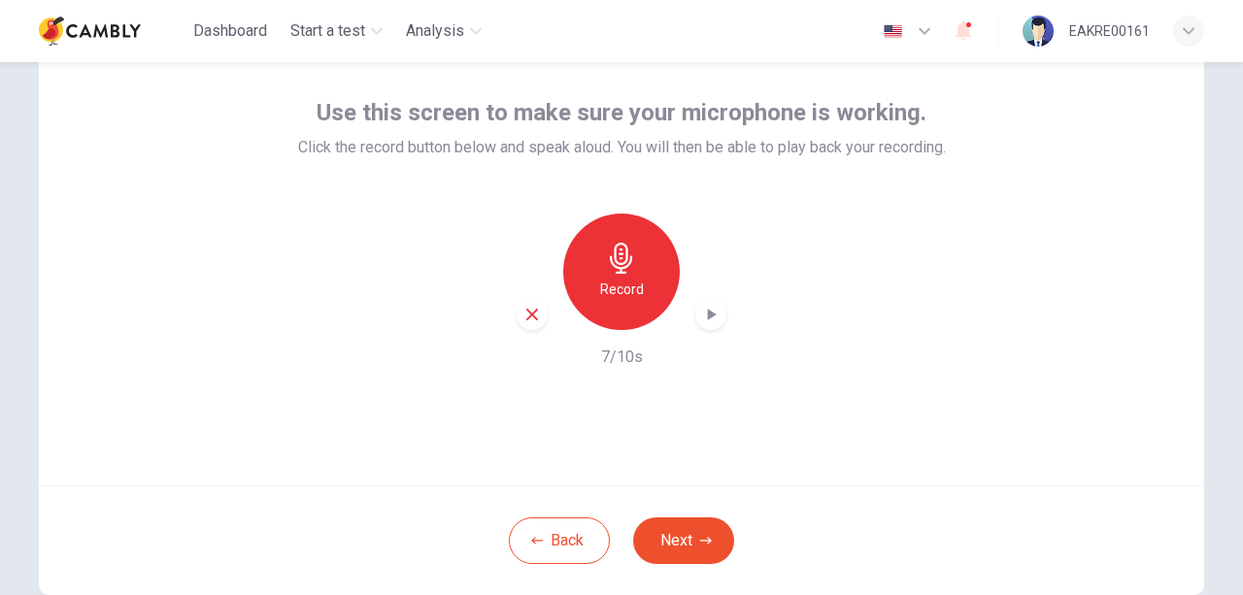
click at [702, 310] on icon "button" at bounding box center [710, 314] width 19 height 19
click at [706, 541] on icon "button" at bounding box center [706, 541] width 12 height 12
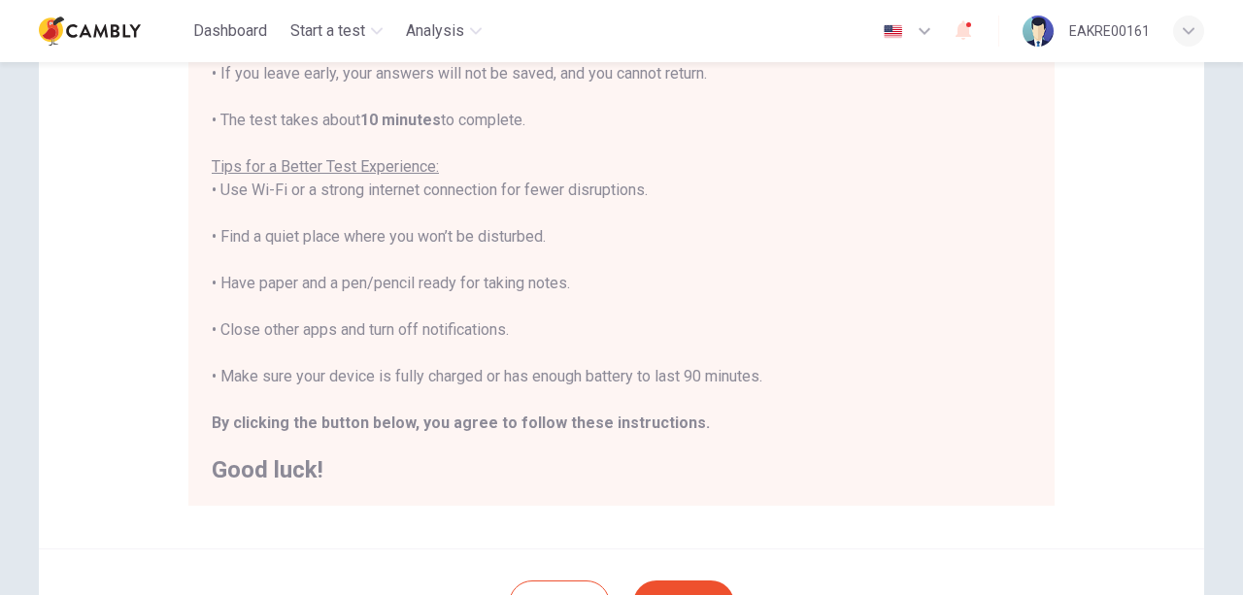
scroll to position [388, 0]
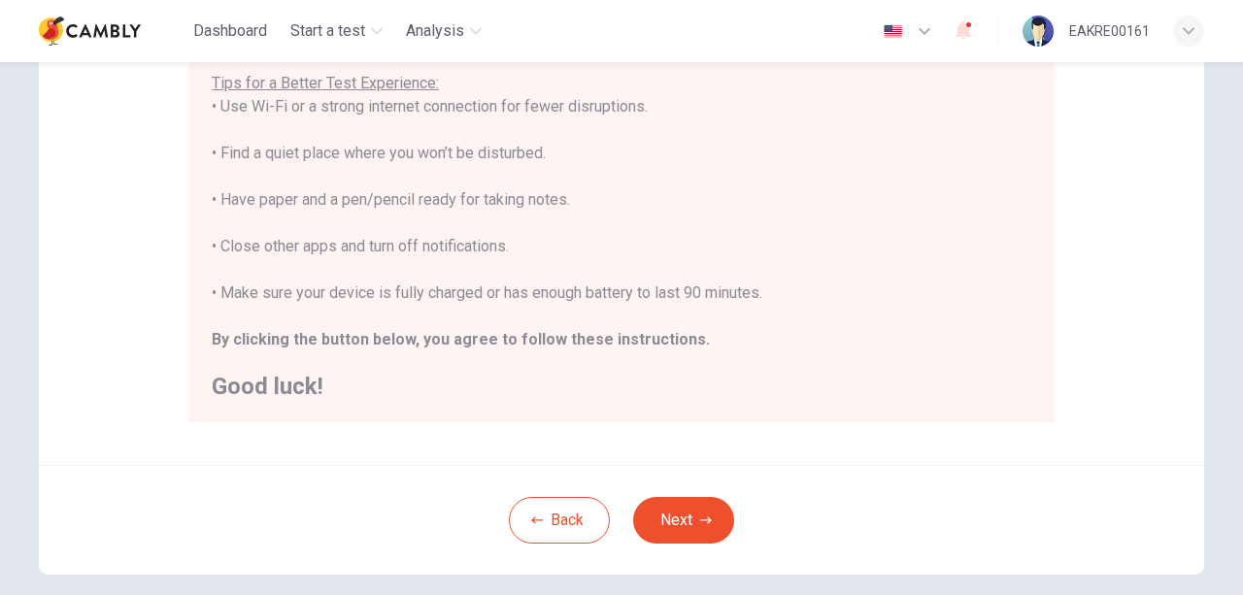
click at [676, 515] on button "Next" at bounding box center [683, 520] width 101 height 47
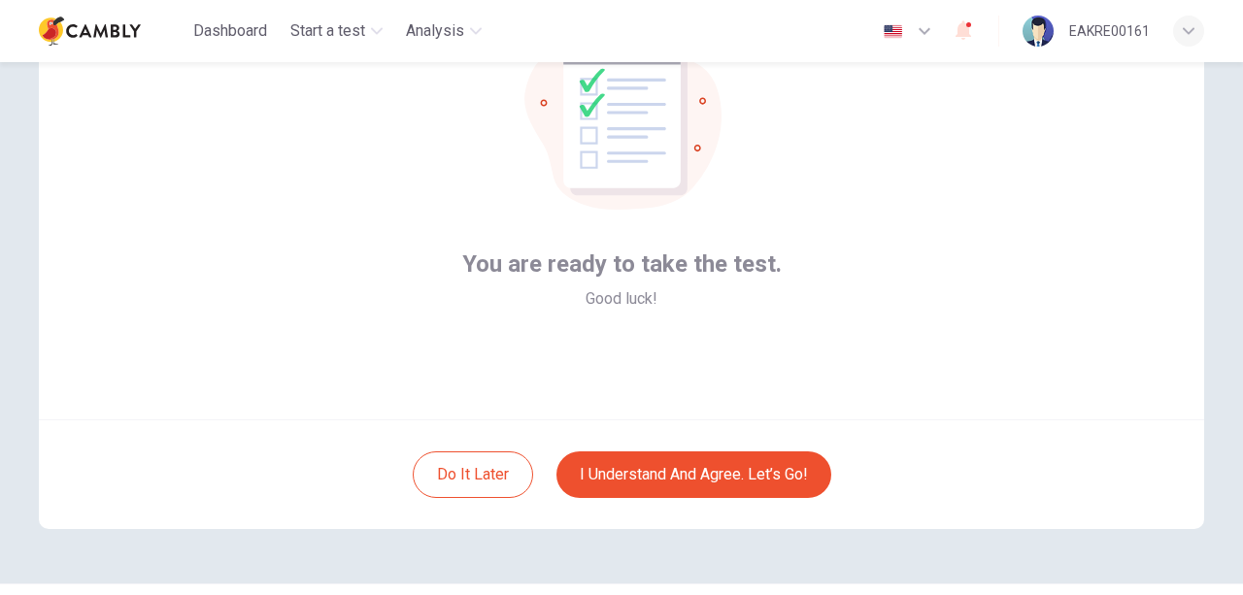
scroll to position [213, 0]
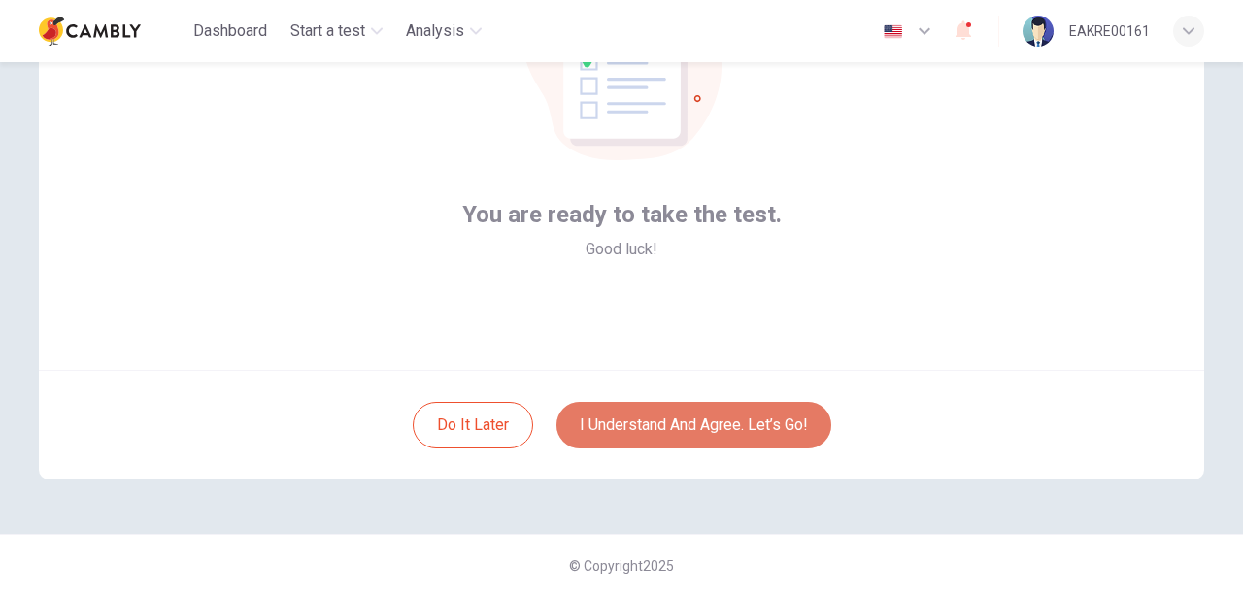
click at [746, 436] on button "I understand and agree. Let’s go!" at bounding box center [693, 425] width 275 height 47
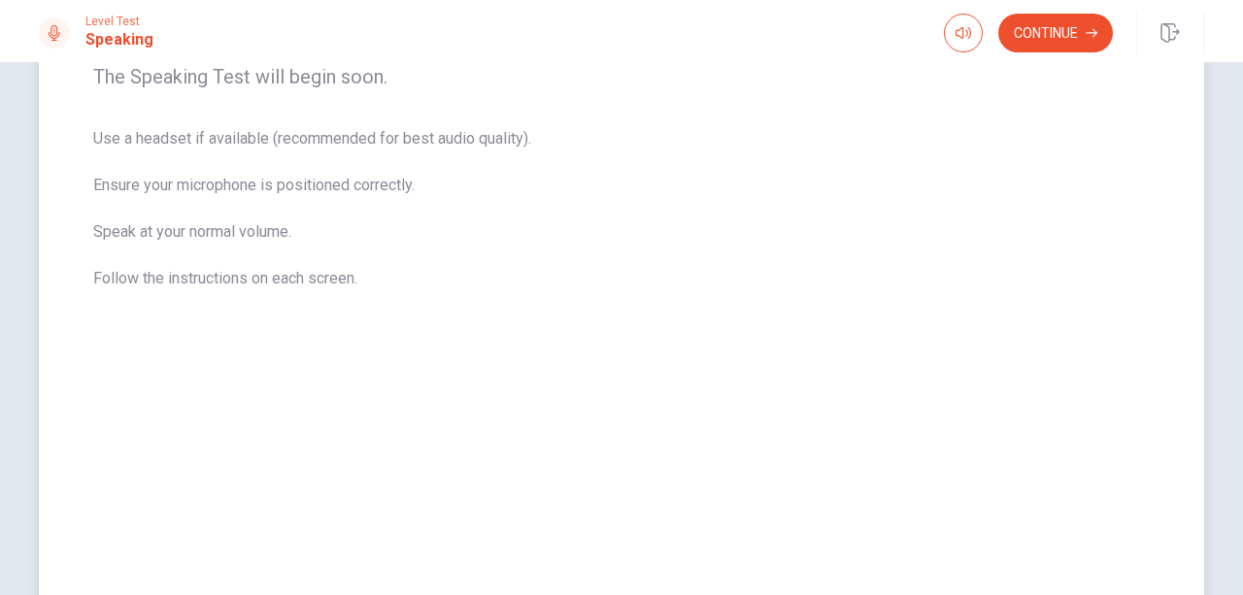
scroll to position [291, 0]
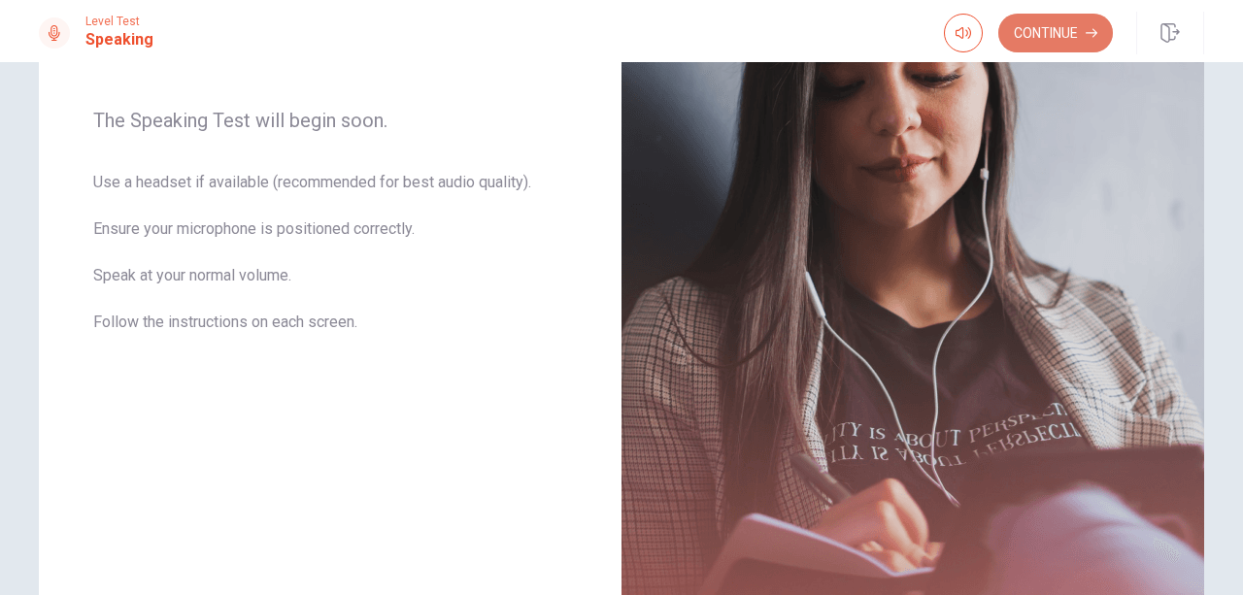
click at [1070, 23] on button "Continue" at bounding box center [1055, 33] width 115 height 39
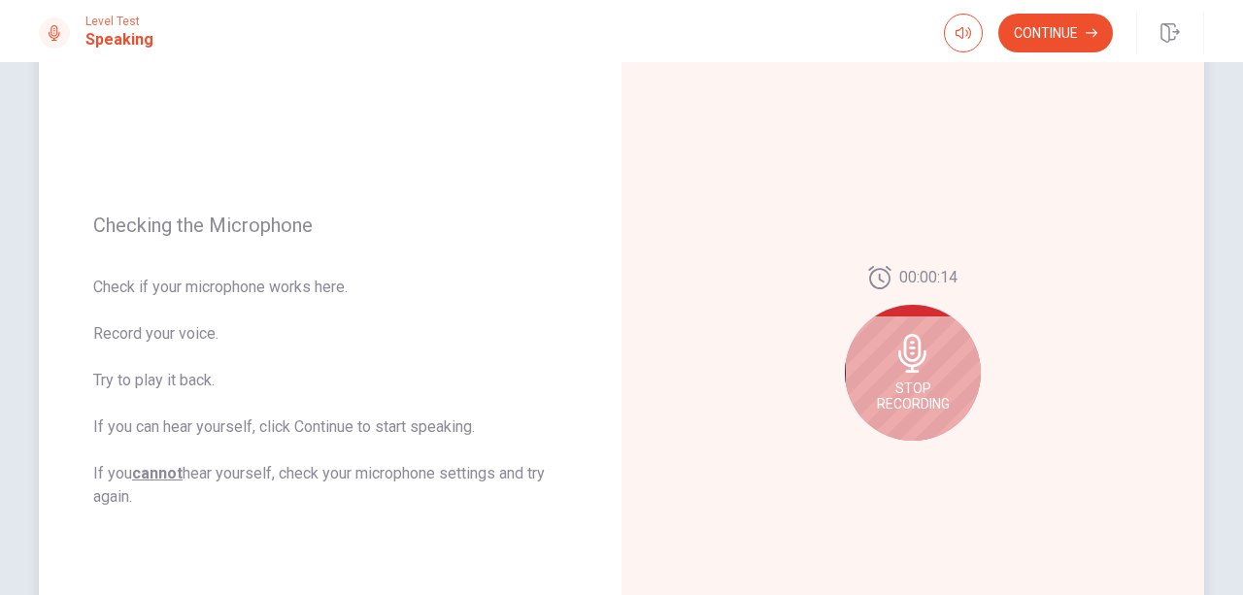
scroll to position [194, 0]
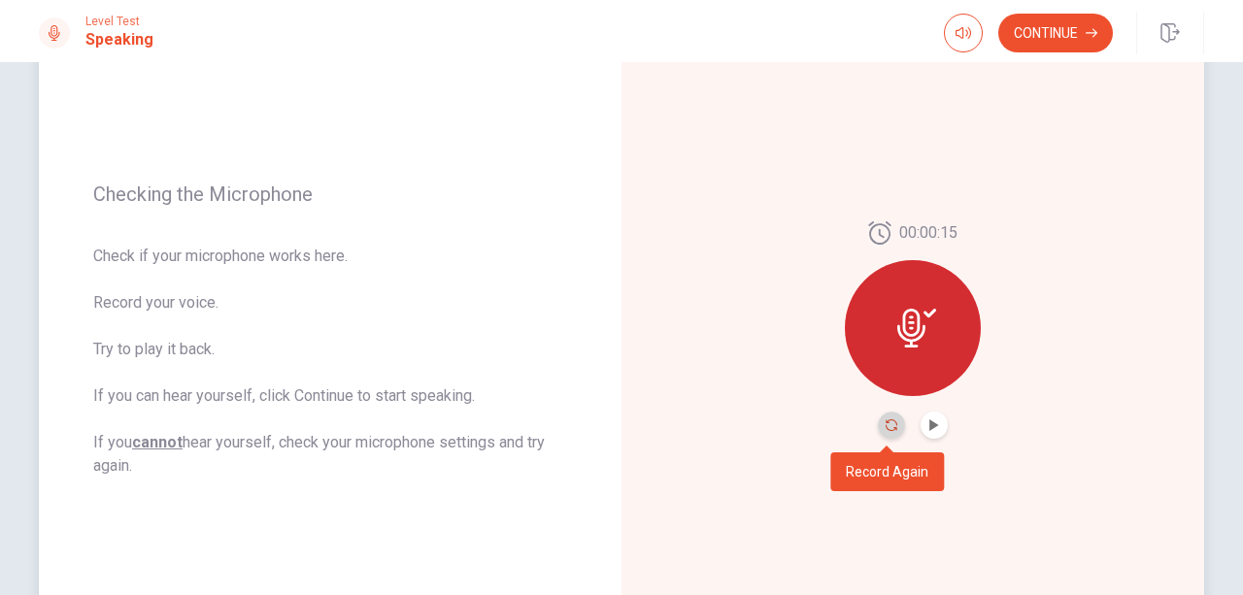
click at [886, 429] on icon "Record Again" at bounding box center [891, 425] width 12 height 12
click at [937, 426] on button "Play Audio" at bounding box center [933, 425] width 27 height 27
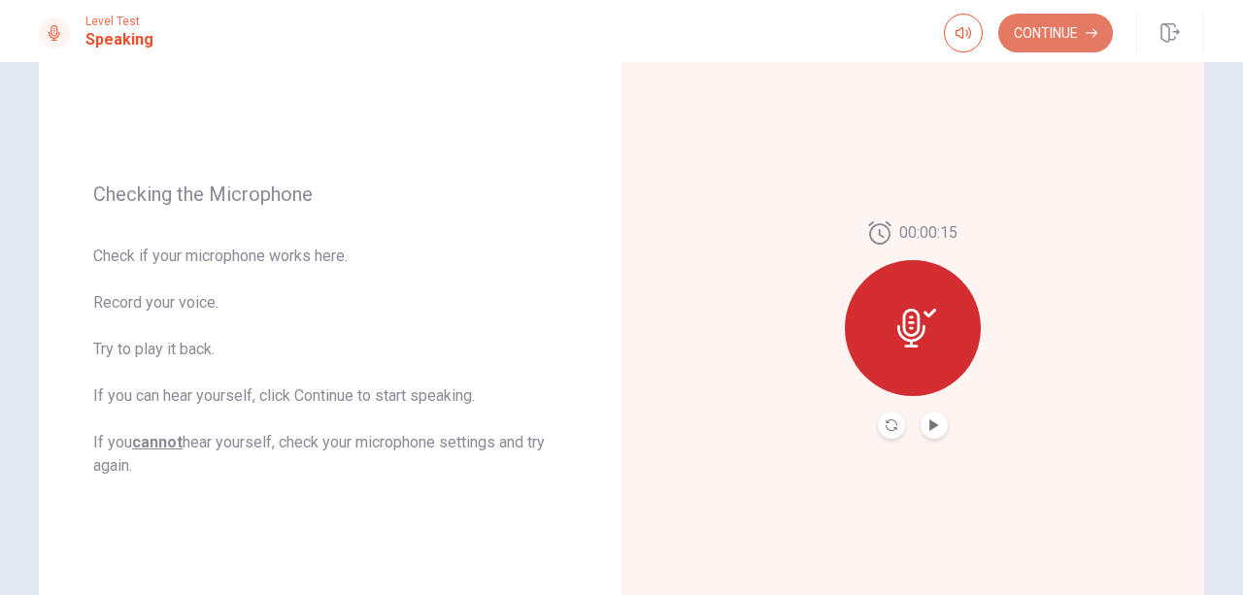
click at [1087, 40] on button "Continue" at bounding box center [1055, 33] width 115 height 39
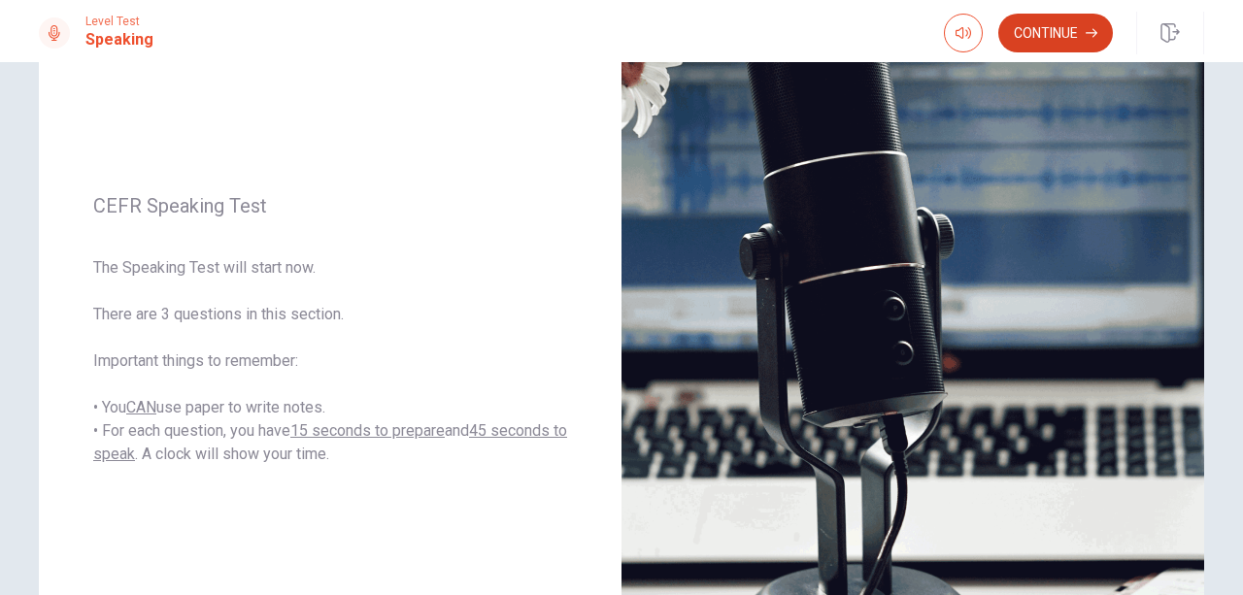
click at [1066, 34] on button "Continue" at bounding box center [1055, 33] width 115 height 39
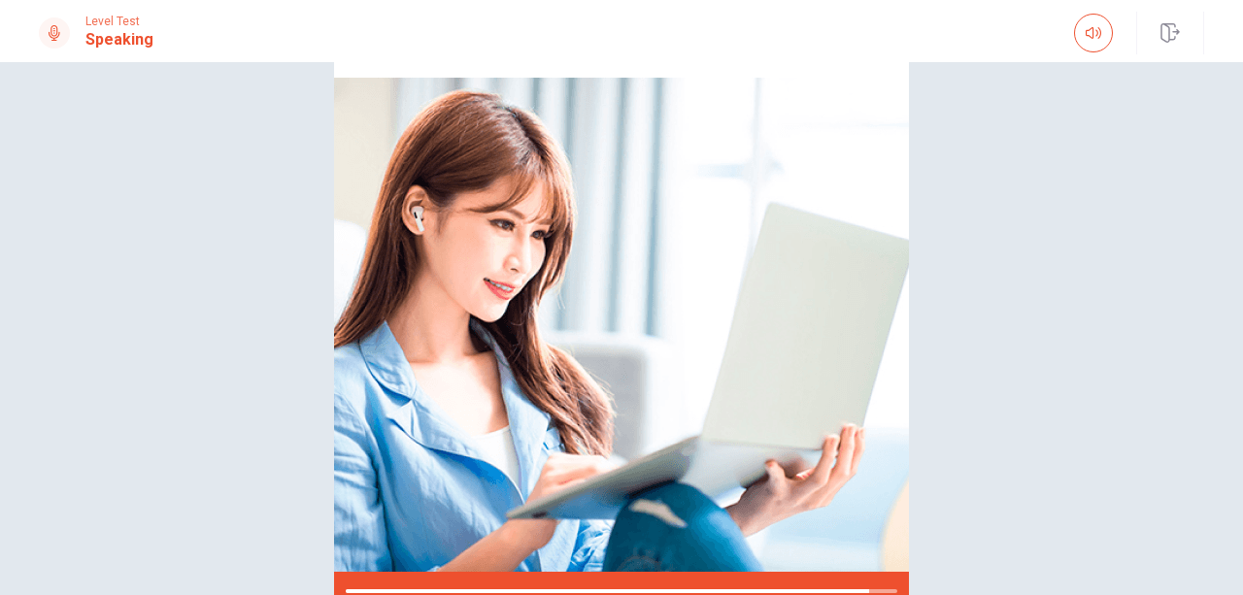
scroll to position [97, 0]
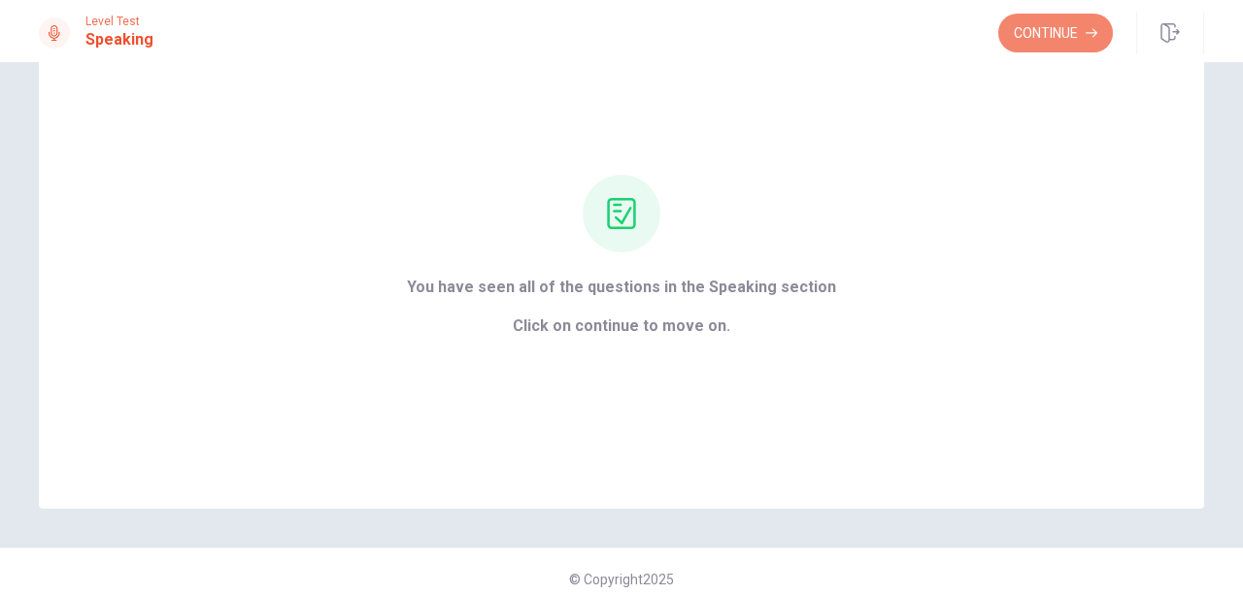
click at [1076, 25] on button "Continue" at bounding box center [1055, 33] width 115 height 39
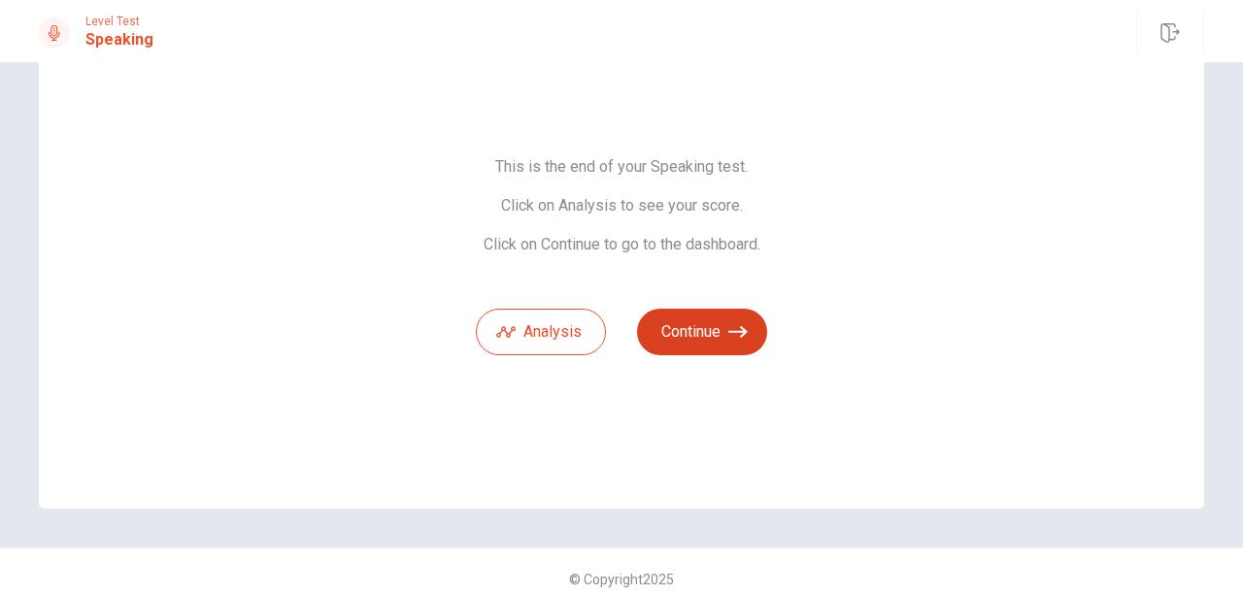
click at [711, 333] on button "Continue" at bounding box center [702, 332] width 130 height 47
